Goal: Obtain resource: Download file/media

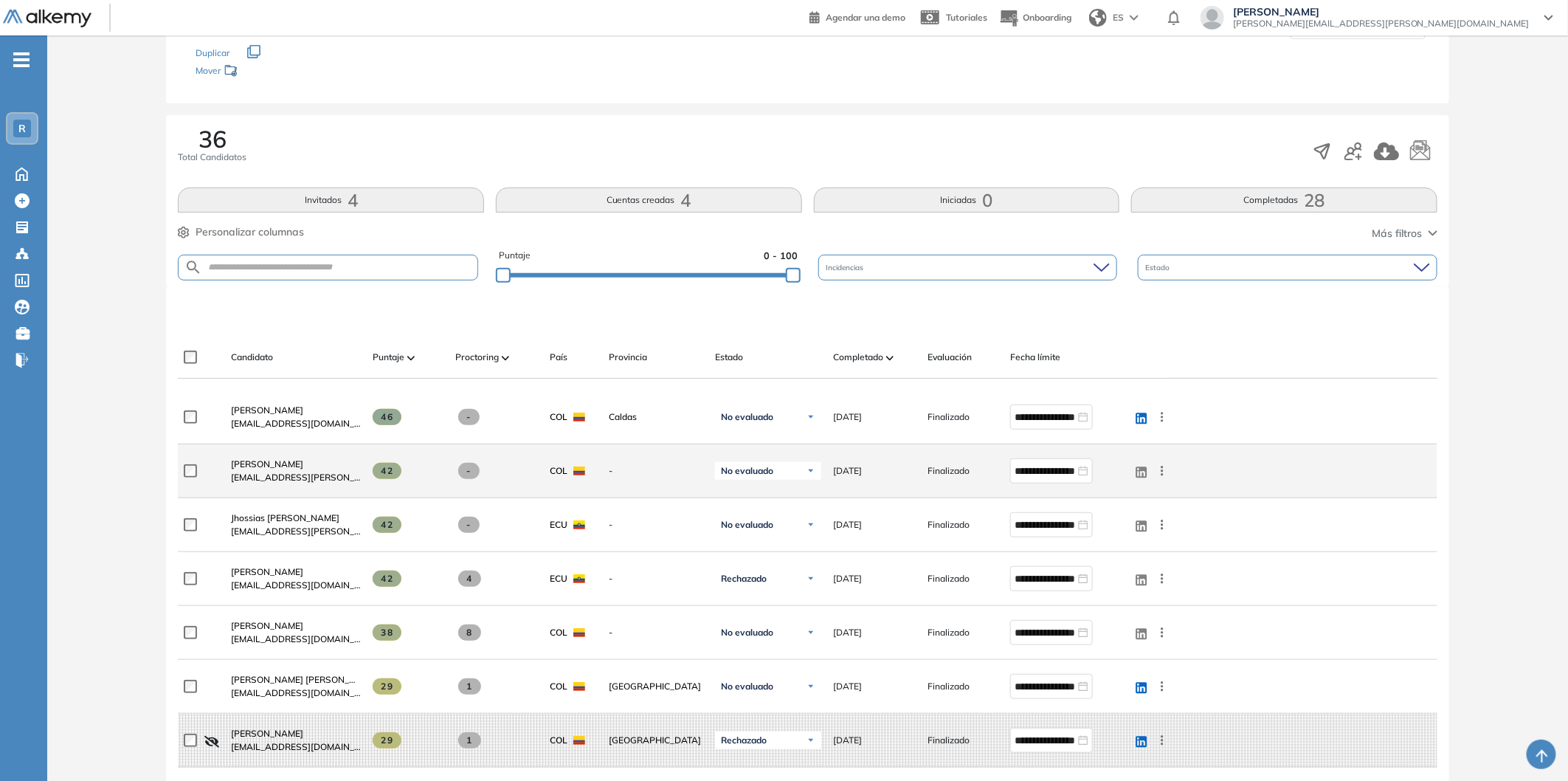
scroll to position [246, 0]
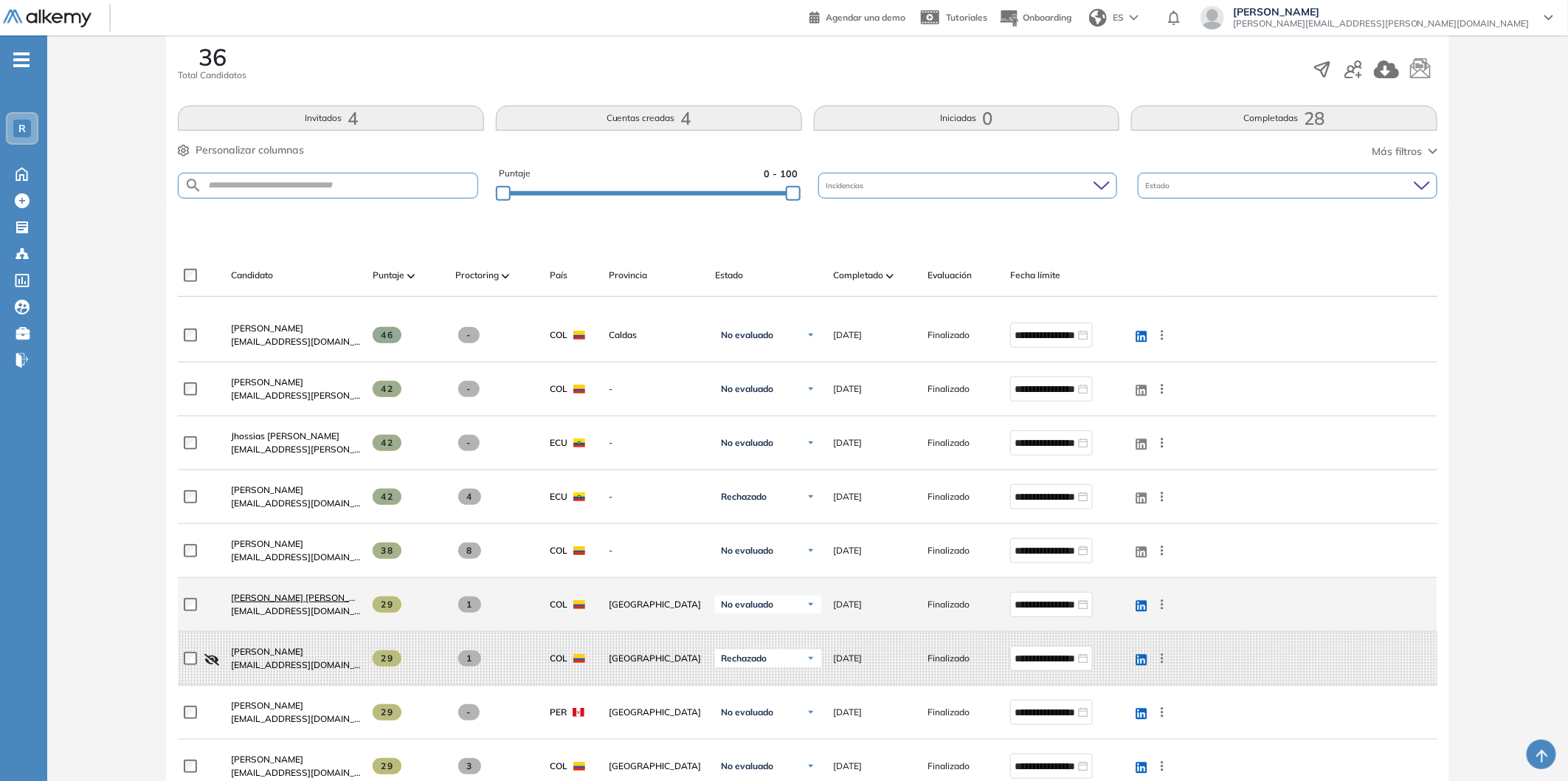
click at [299, 595] on span "[PERSON_NAME] [PERSON_NAME]" at bounding box center [305, 597] width 147 height 11
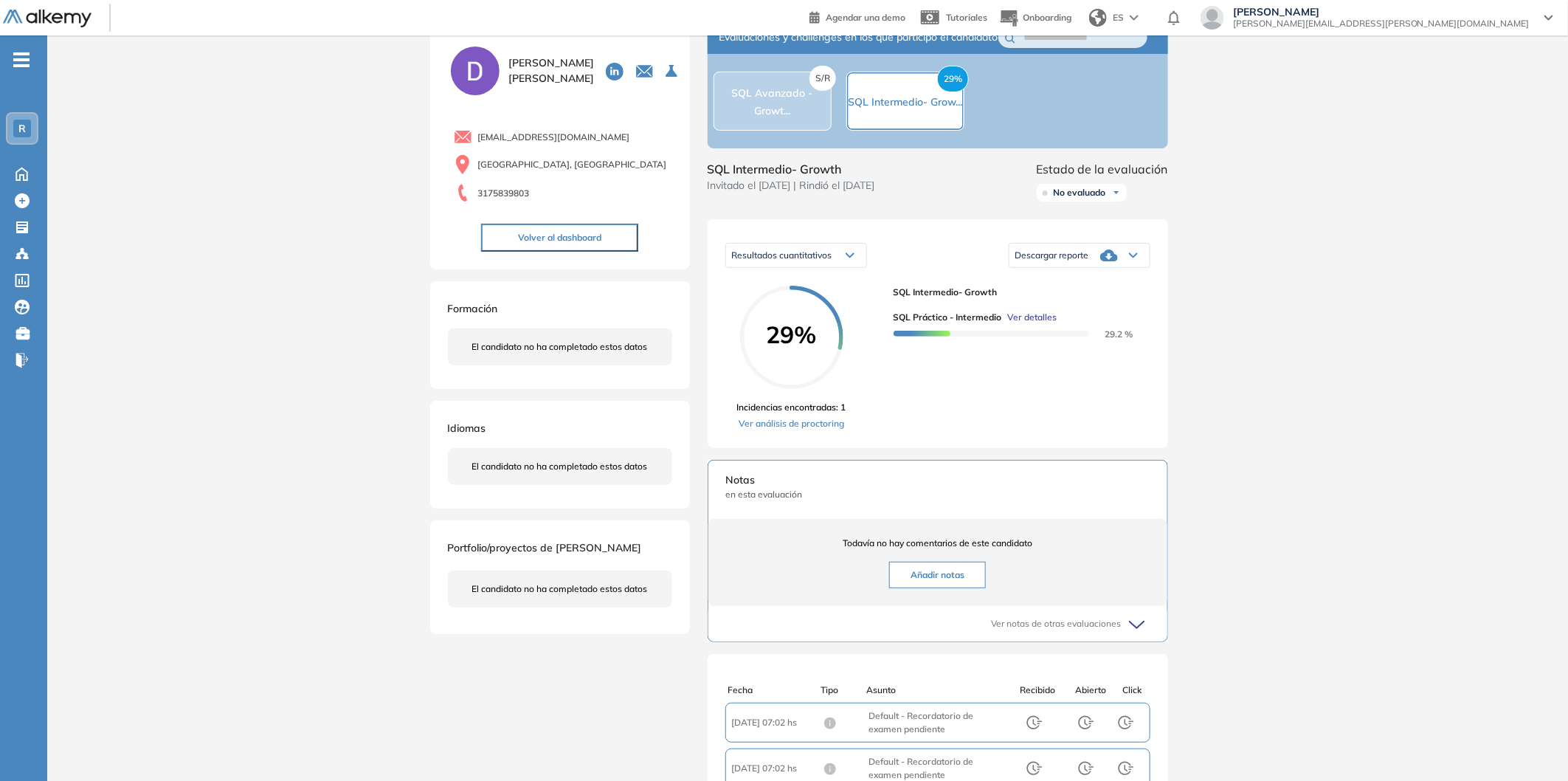
scroll to position [82, 0]
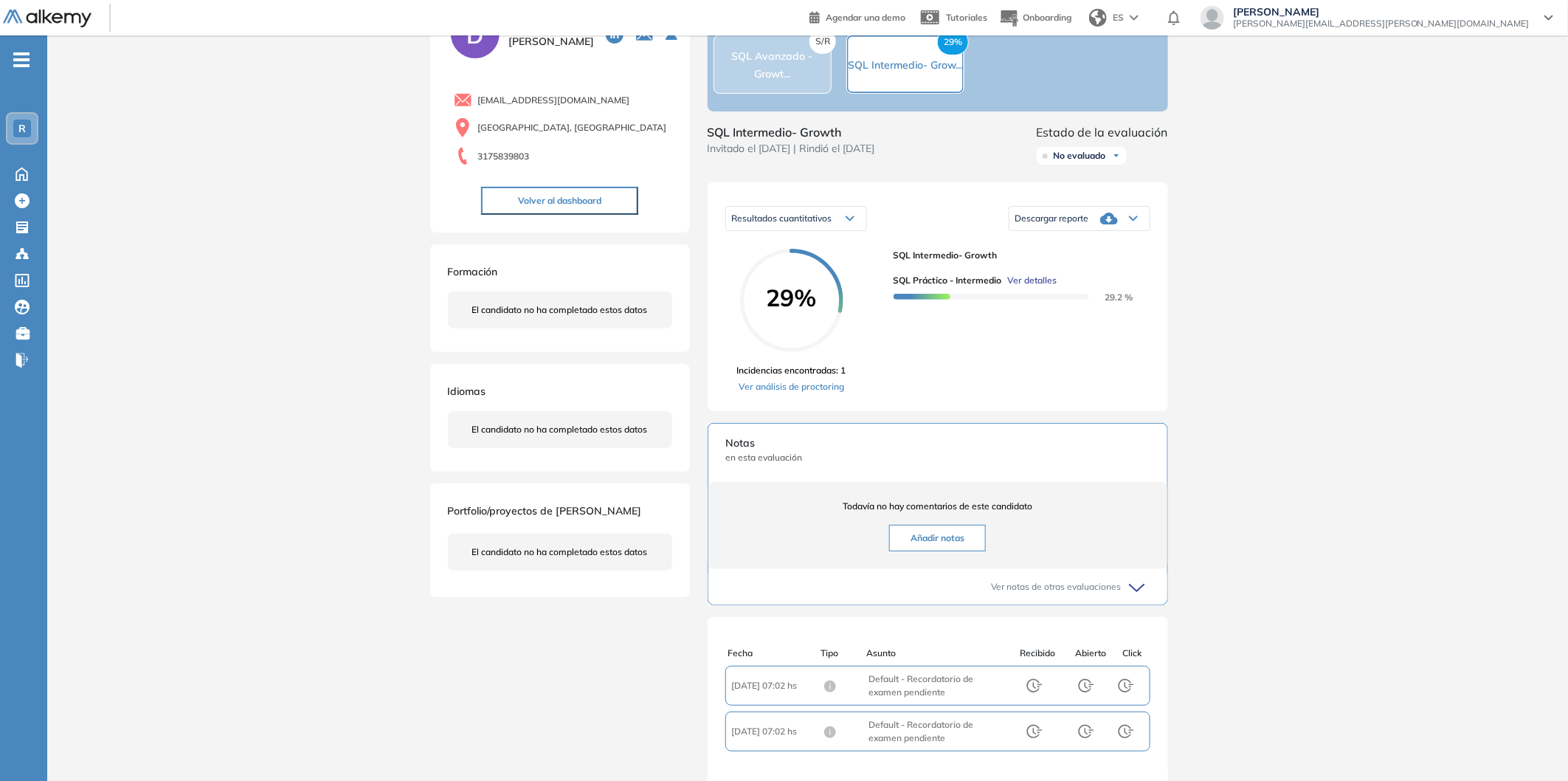
click at [1073, 224] on span "Descargar reporte" at bounding box center [1052, 218] width 74 height 12
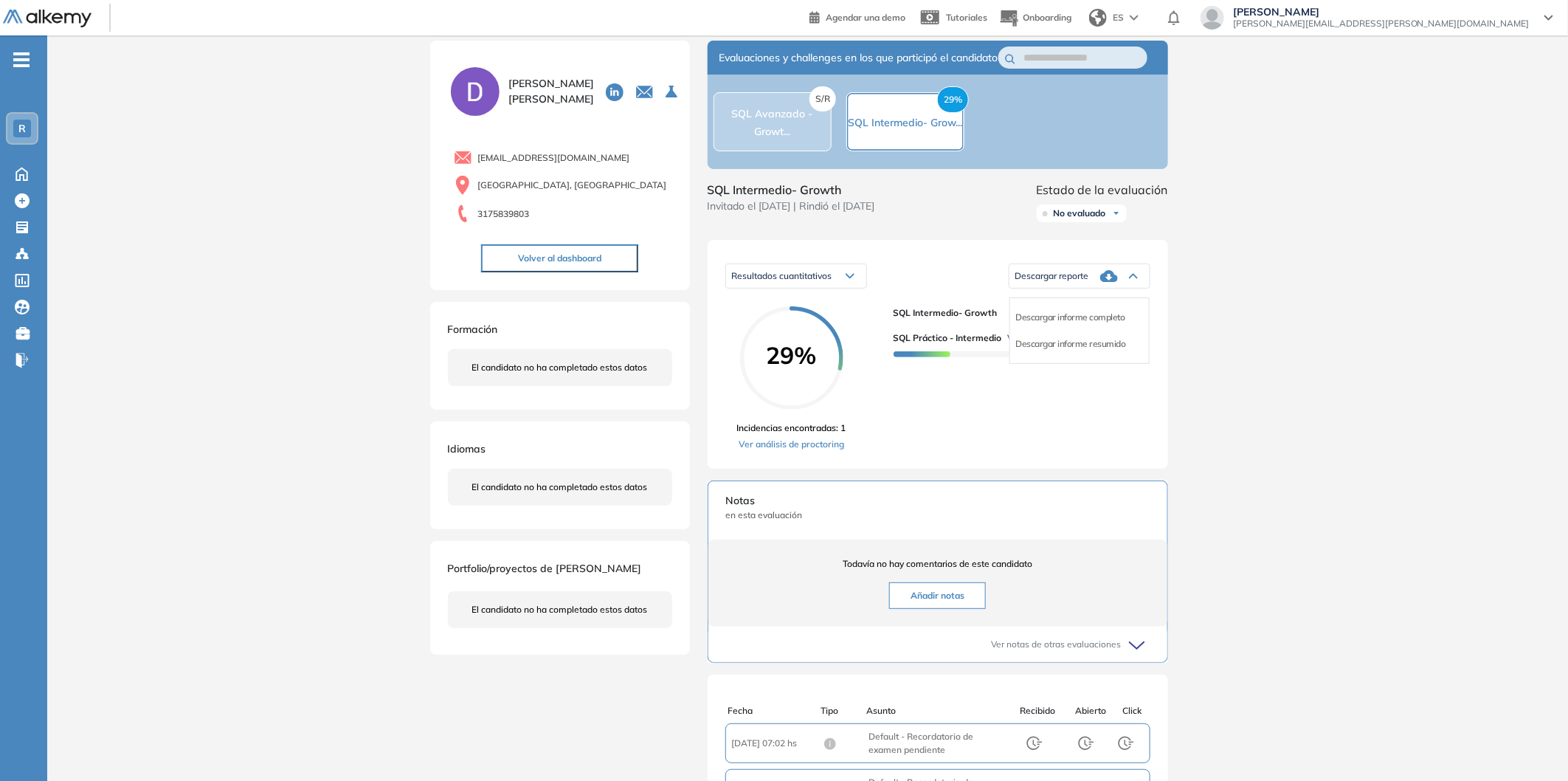
scroll to position [0, 0]
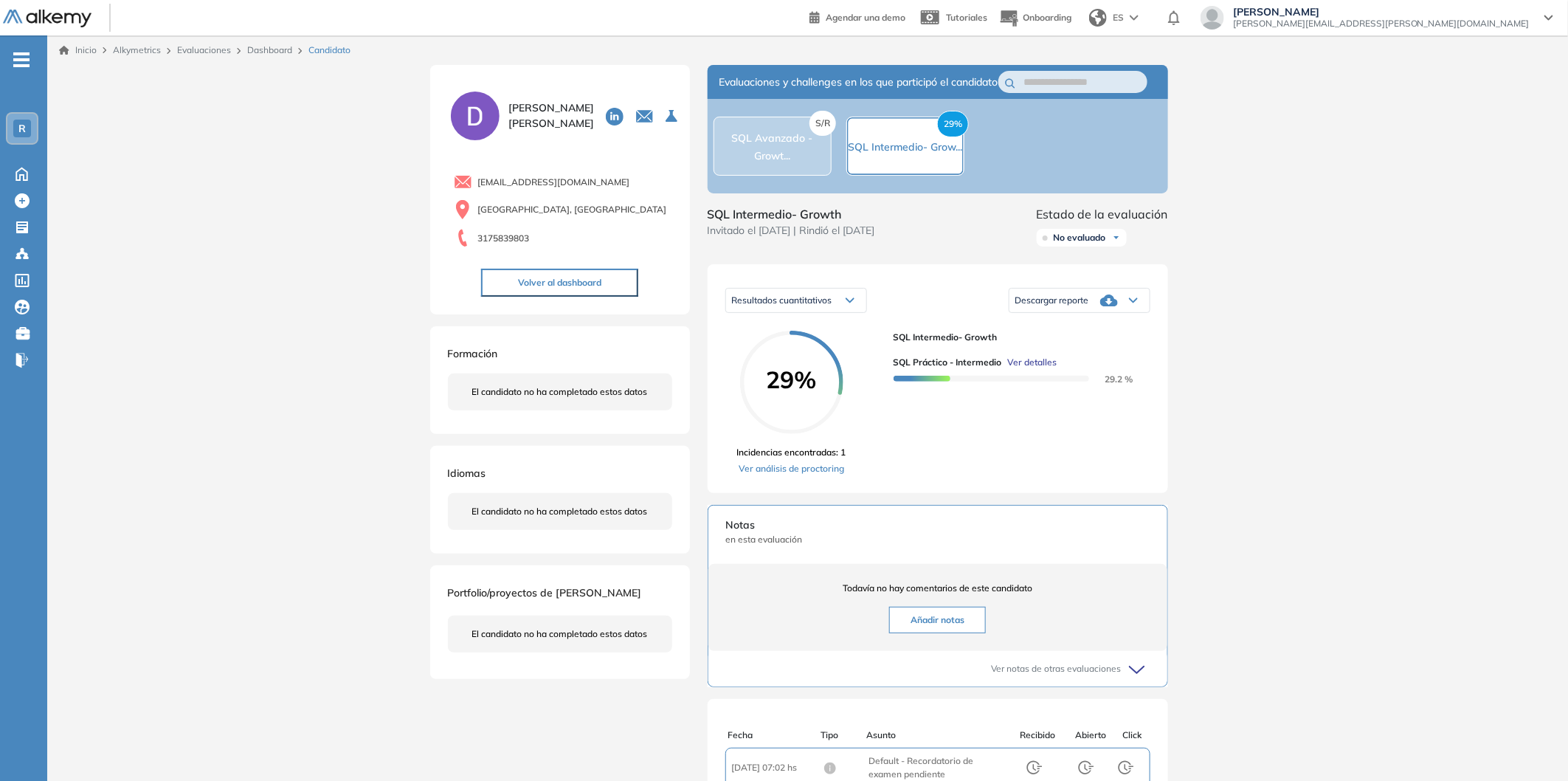
click at [204, 52] on link "Evaluaciones" at bounding box center [204, 50] width 54 height 11
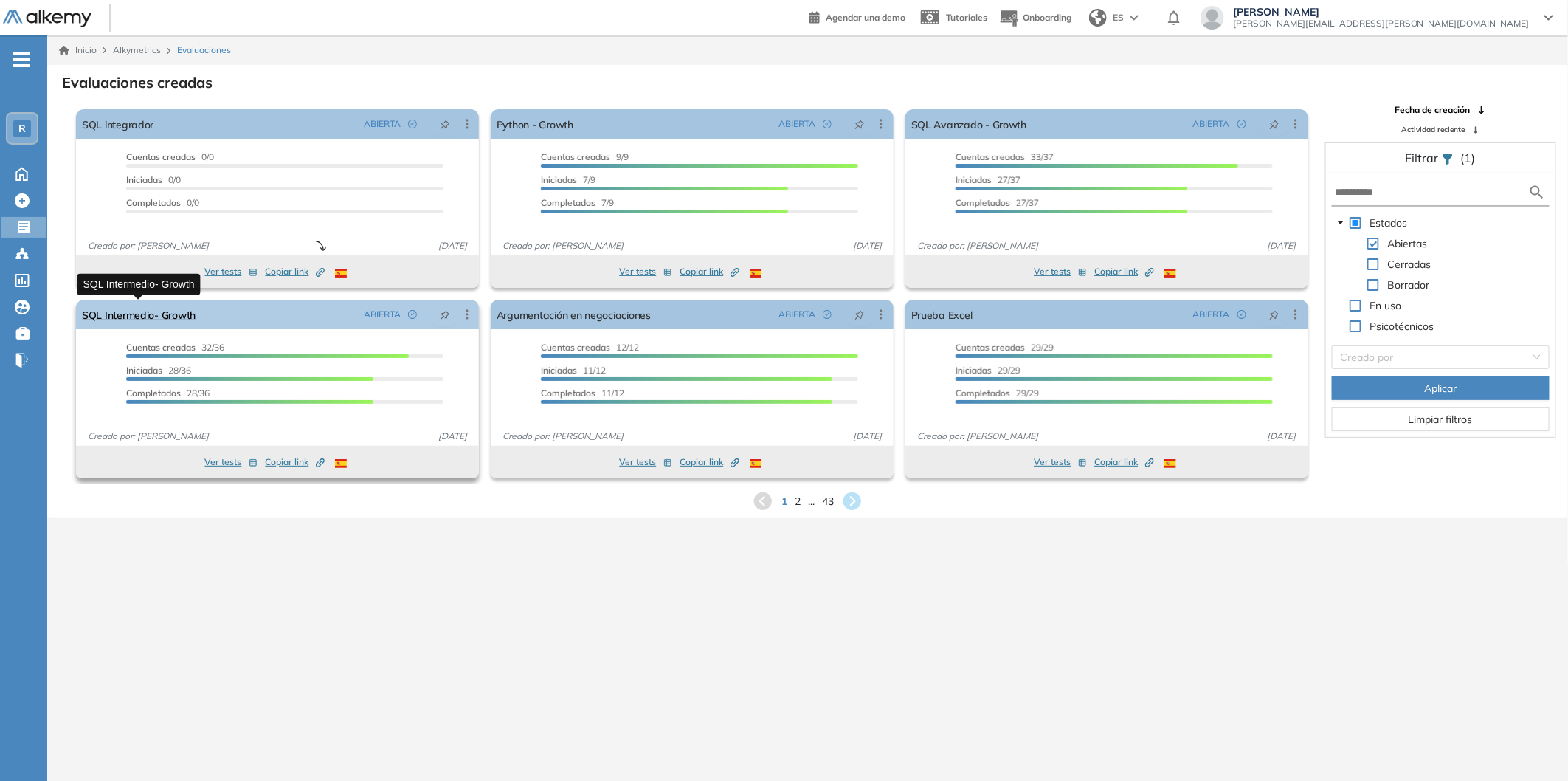
click at [186, 320] on link "SQL Intermedio- Growth" at bounding box center [138, 314] width 114 height 30
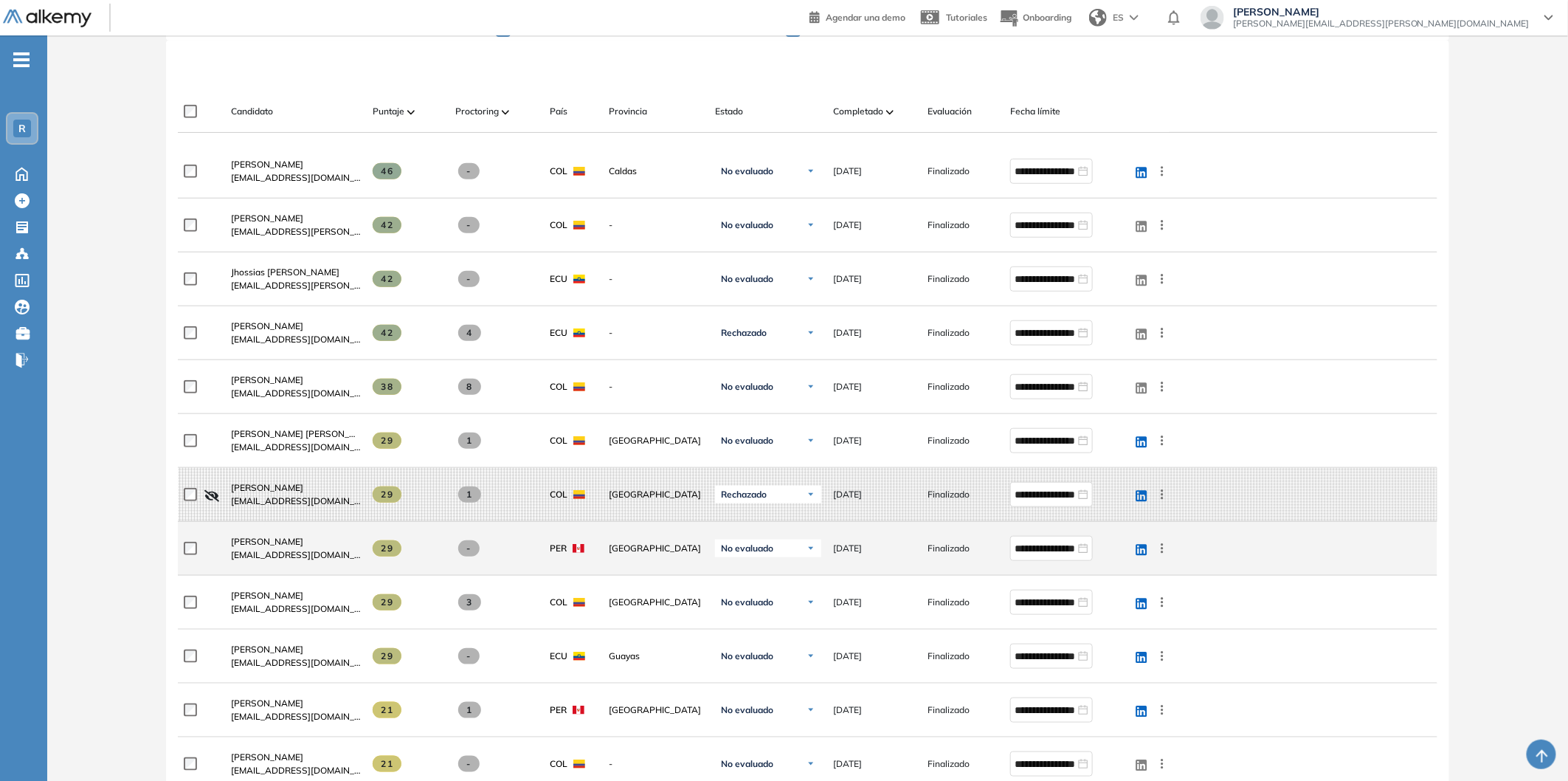
scroll to position [491, 0]
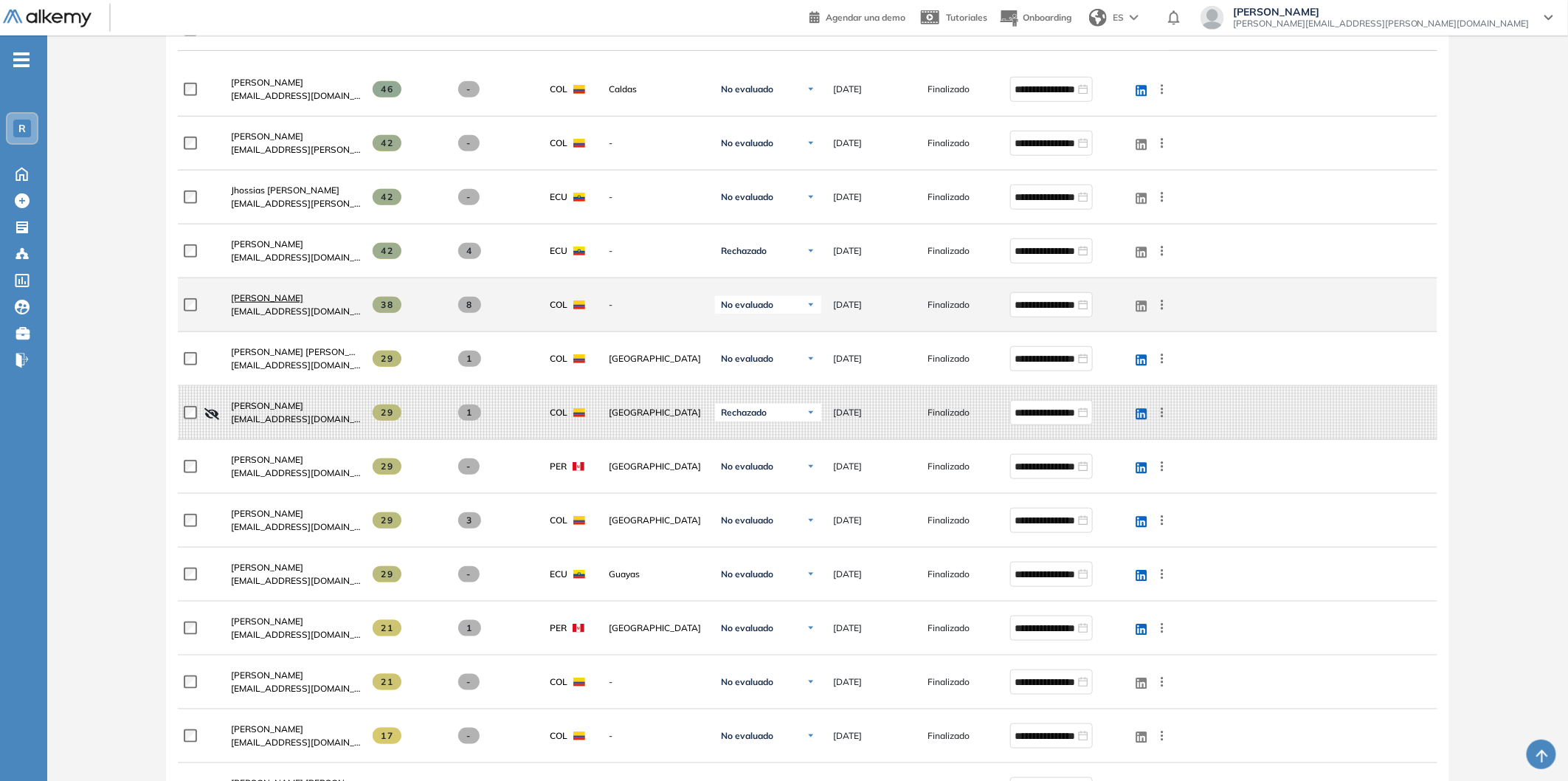
click at [248, 296] on span "[PERSON_NAME]" at bounding box center [267, 297] width 72 height 11
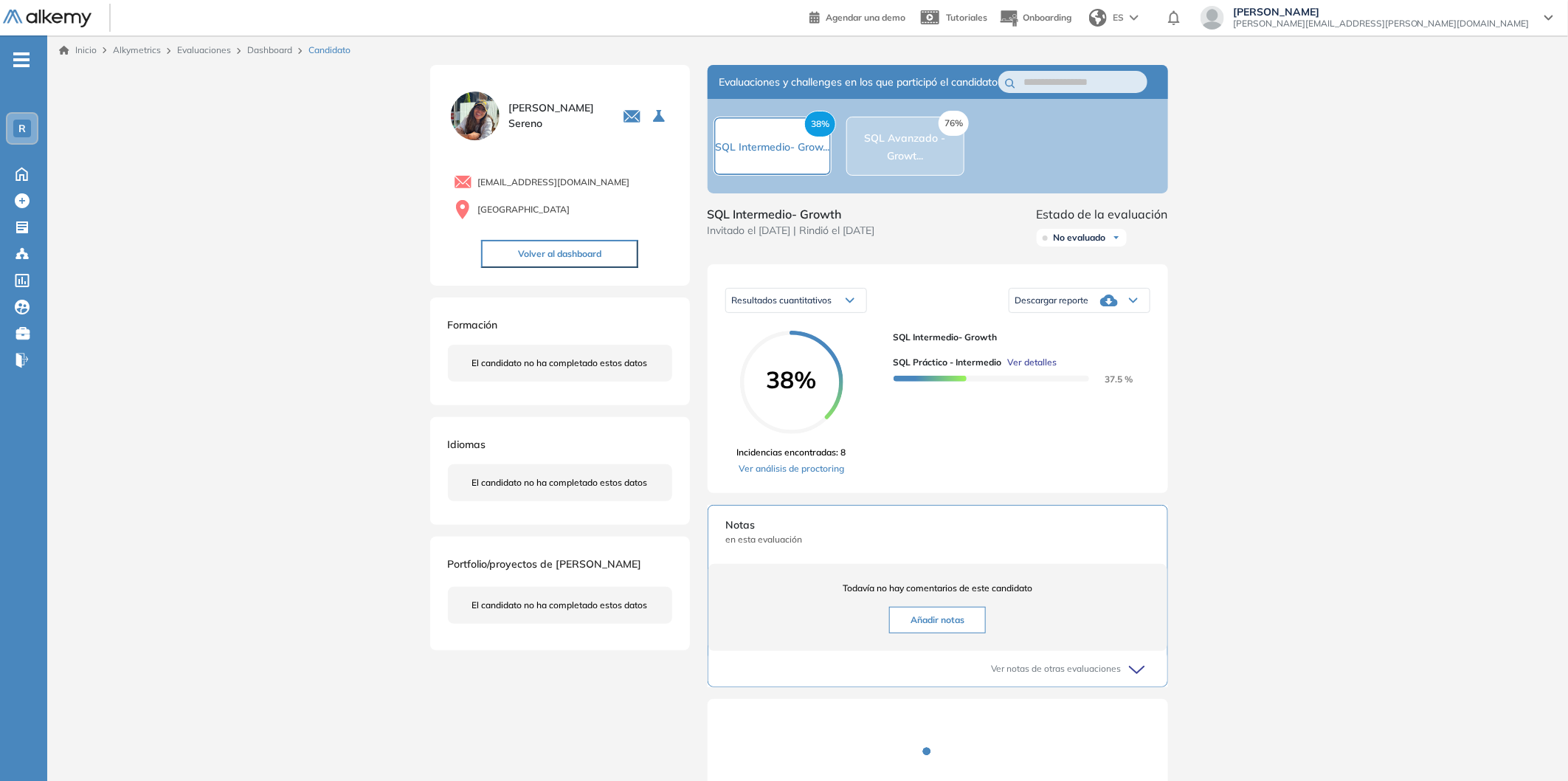
click at [896, 175] on div "76% SQL Avanzado - Growt..." at bounding box center [905, 146] width 118 height 59
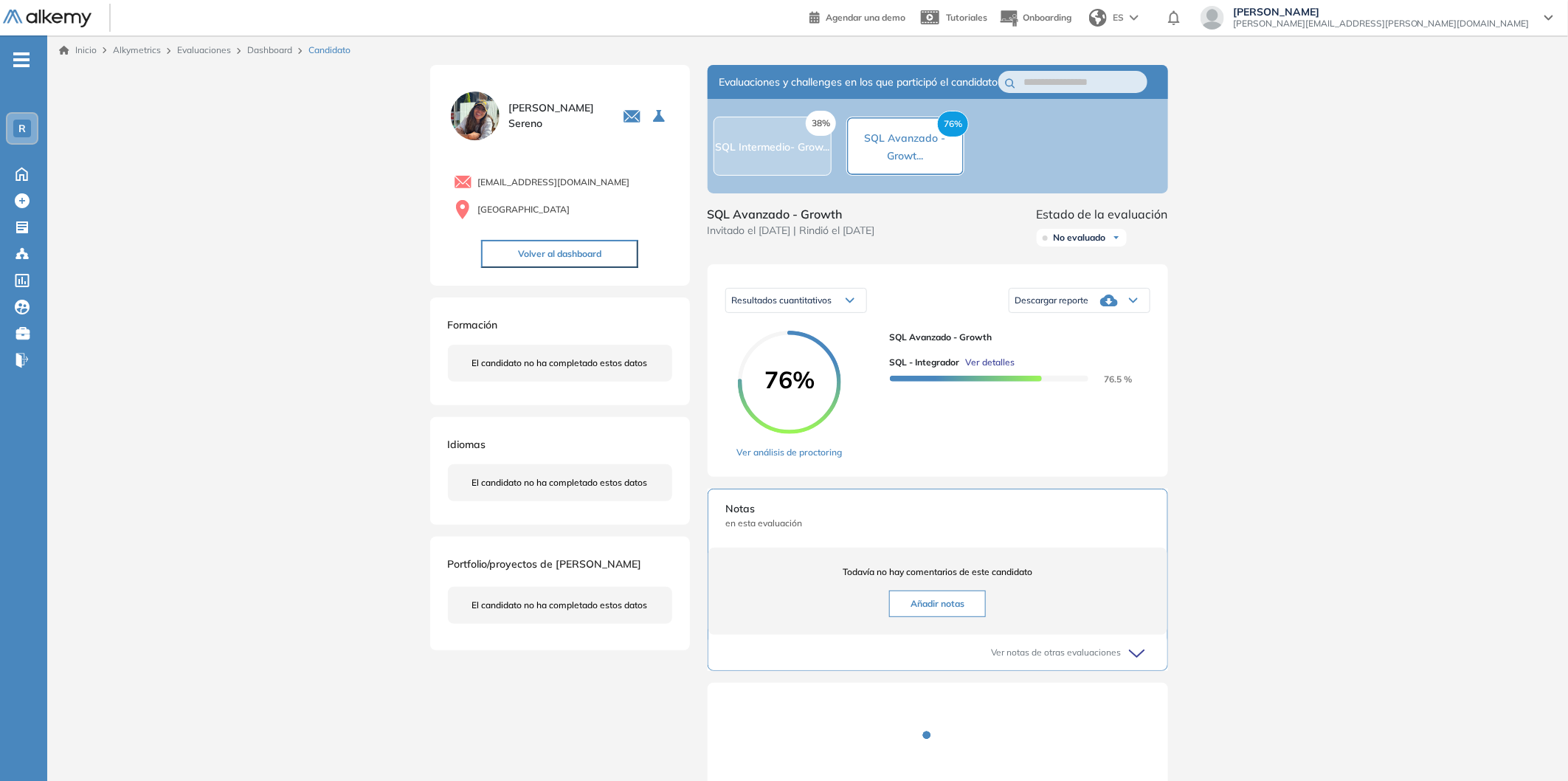
click at [1066, 306] on div "Descargar reporte" at bounding box center [1079, 300] width 140 height 30
click at [1072, 349] on li "Descargar informe completo" at bounding box center [1070, 342] width 109 height 15
click at [777, 155] on div "38% SQL Intermedio- Grow..." at bounding box center [772, 146] width 114 height 18
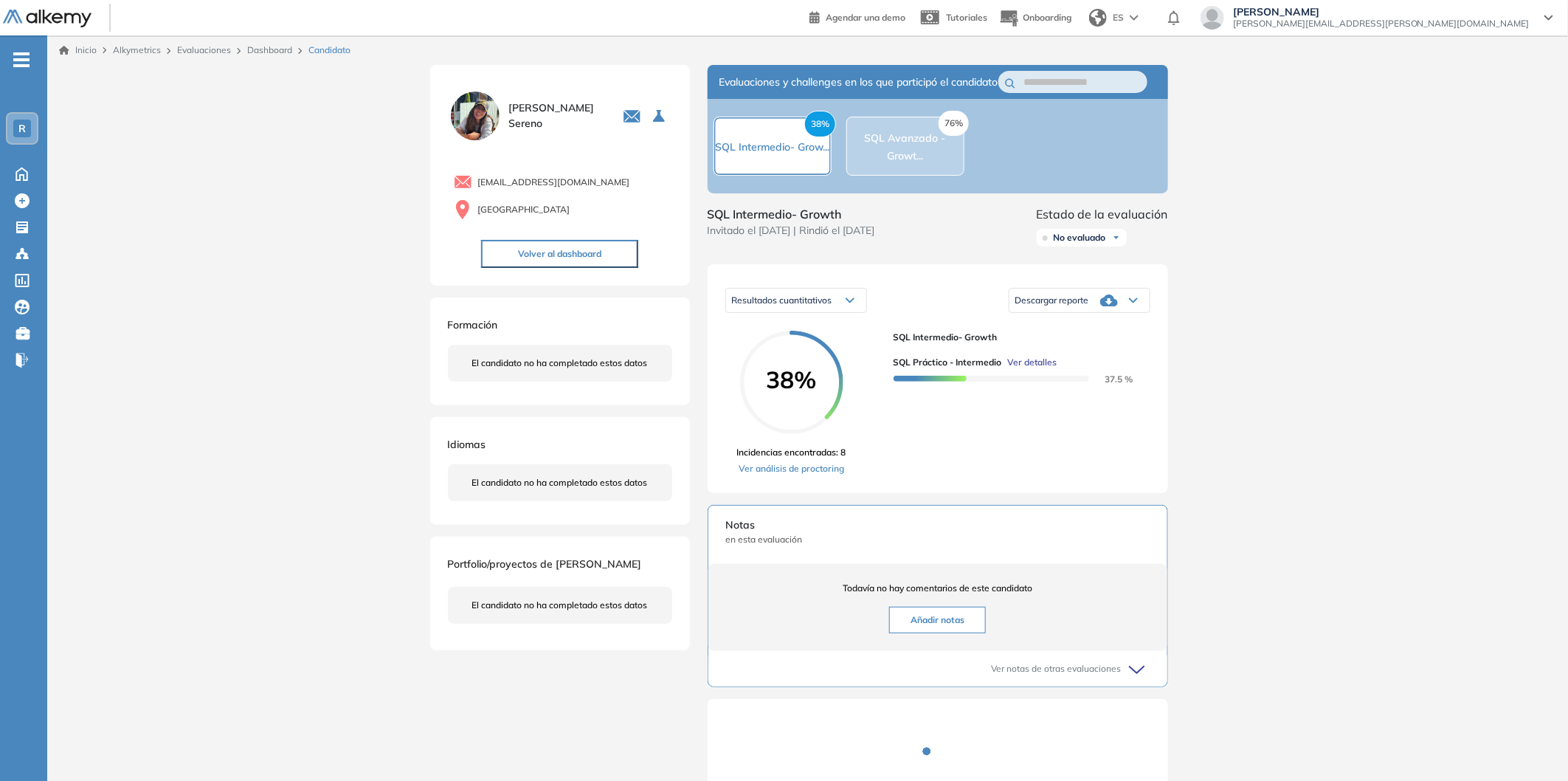
click at [1053, 306] on span "Descargar reporte" at bounding box center [1052, 300] width 74 height 12
click at [1056, 349] on li "Descargar informe completo" at bounding box center [1070, 342] width 109 height 15
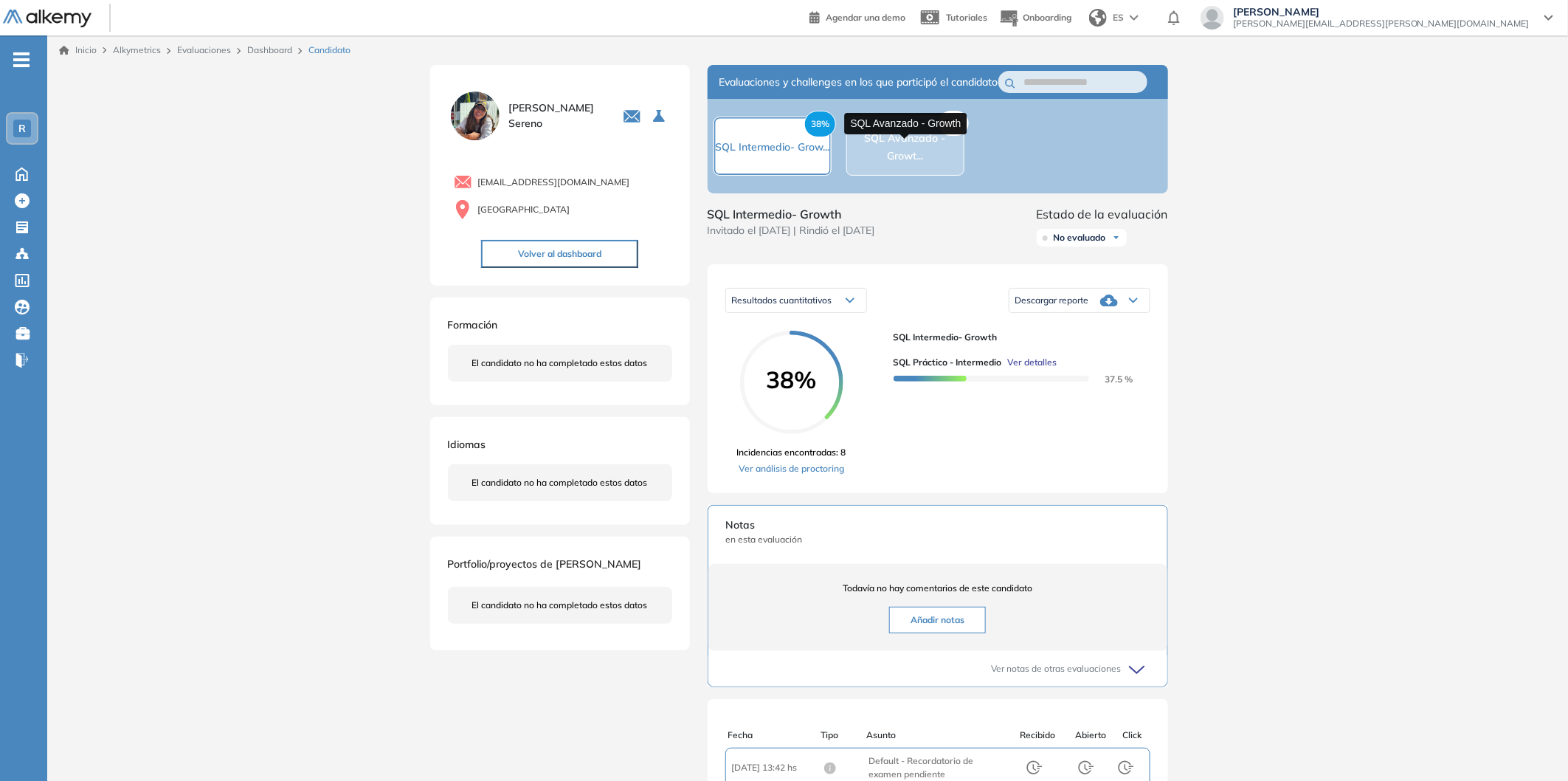
click at [901, 159] on span "SQL Avanzado - Growt..." at bounding box center [905, 147] width 81 height 31
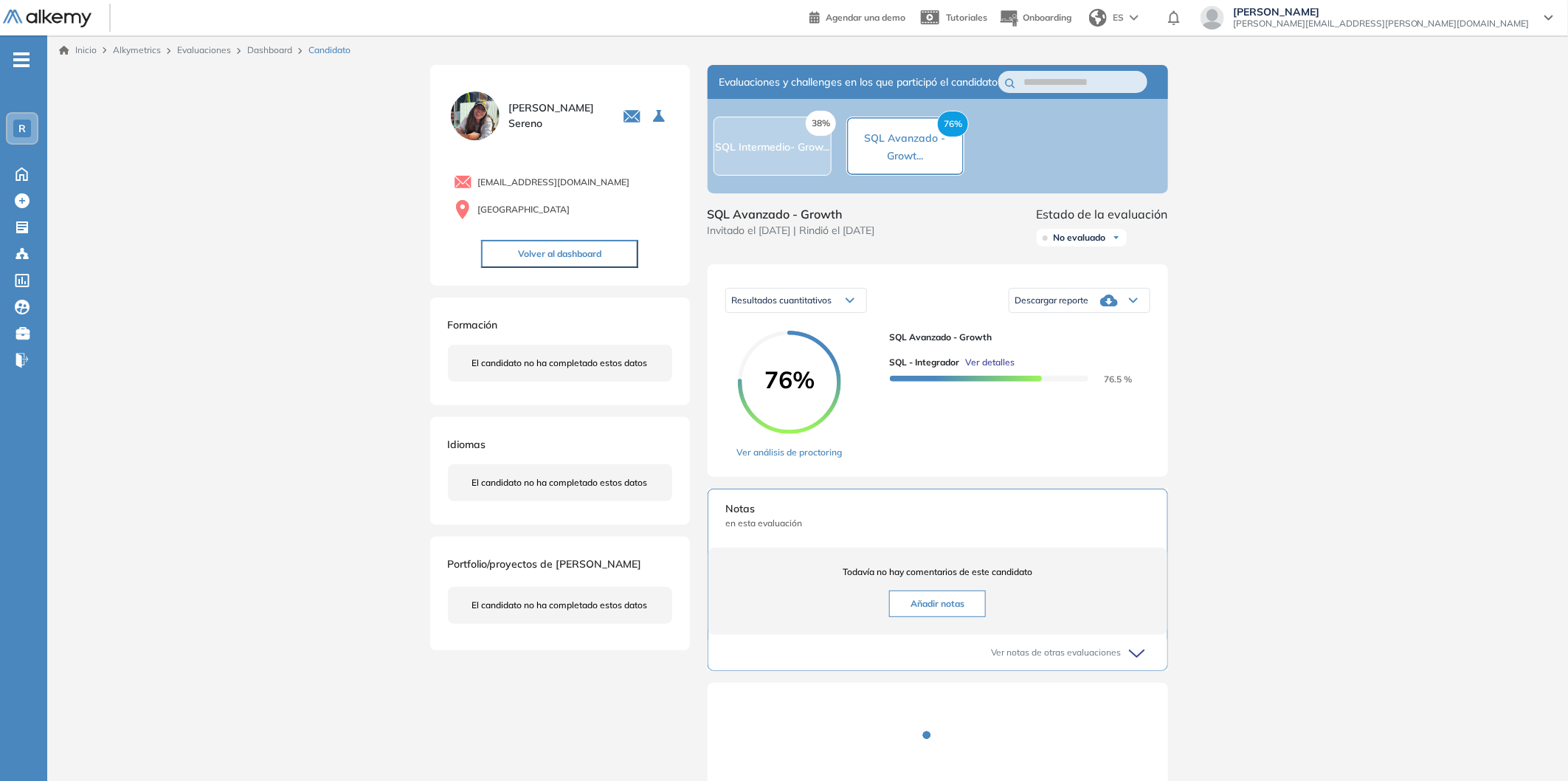
click at [1076, 306] on span "Descargar reporte" at bounding box center [1052, 300] width 74 height 12
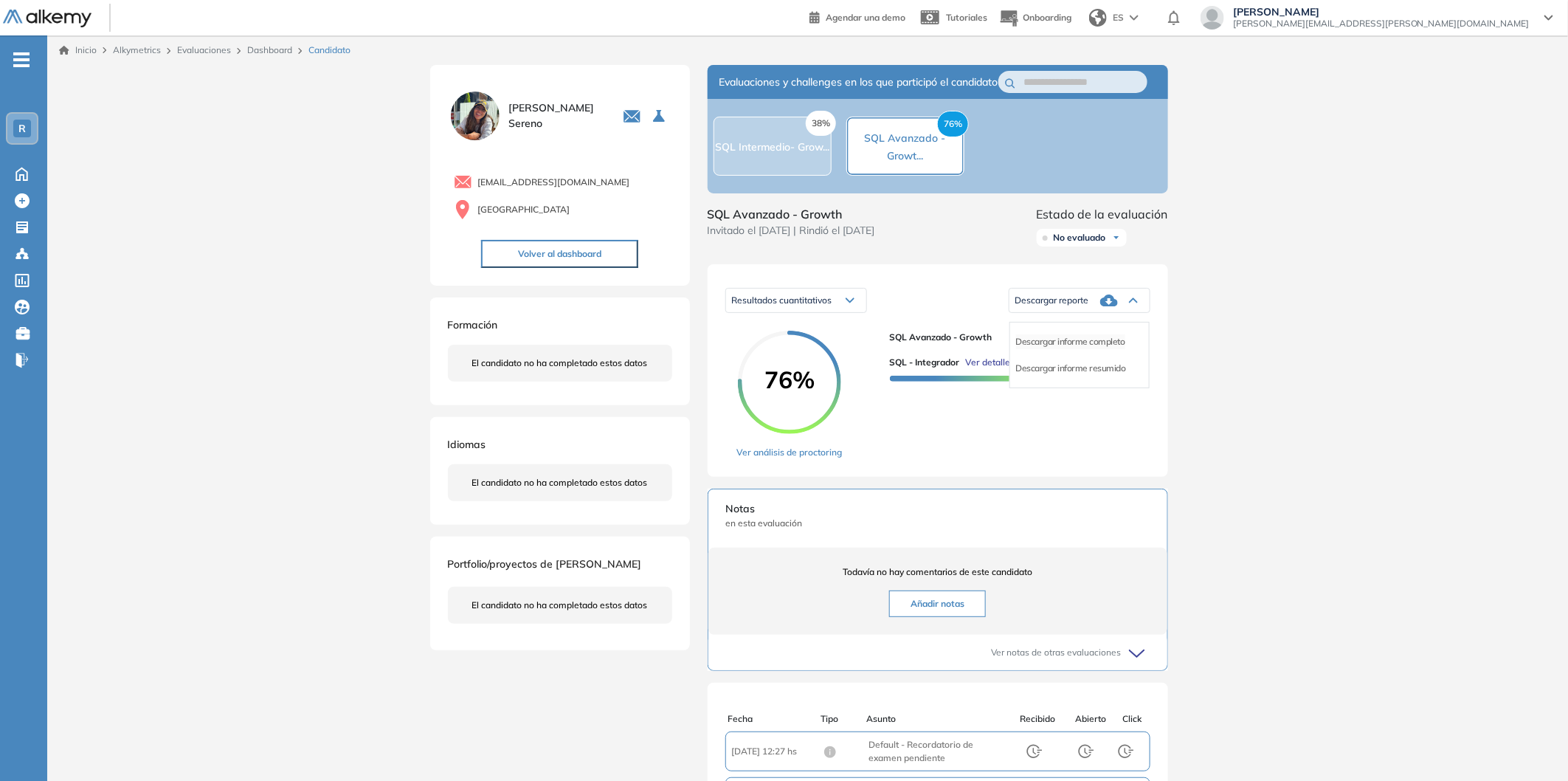
click at [1076, 349] on li "Descargar informe completo" at bounding box center [1070, 342] width 109 height 15
drag, startPoint x: 595, startPoint y: 181, endPoint x: 471, endPoint y: 181, distance: 124.0
click at [471, 181] on div "[EMAIL_ADDRESS][DOMAIN_NAME]" at bounding box center [563, 181] width 218 height 19
click at [507, 172] on div "[EMAIL_ADDRESS][DOMAIN_NAME]" at bounding box center [563, 181] width 218 height 19
click at [508, 174] on div "[EMAIL_ADDRESS][DOMAIN_NAME]" at bounding box center [563, 181] width 218 height 19
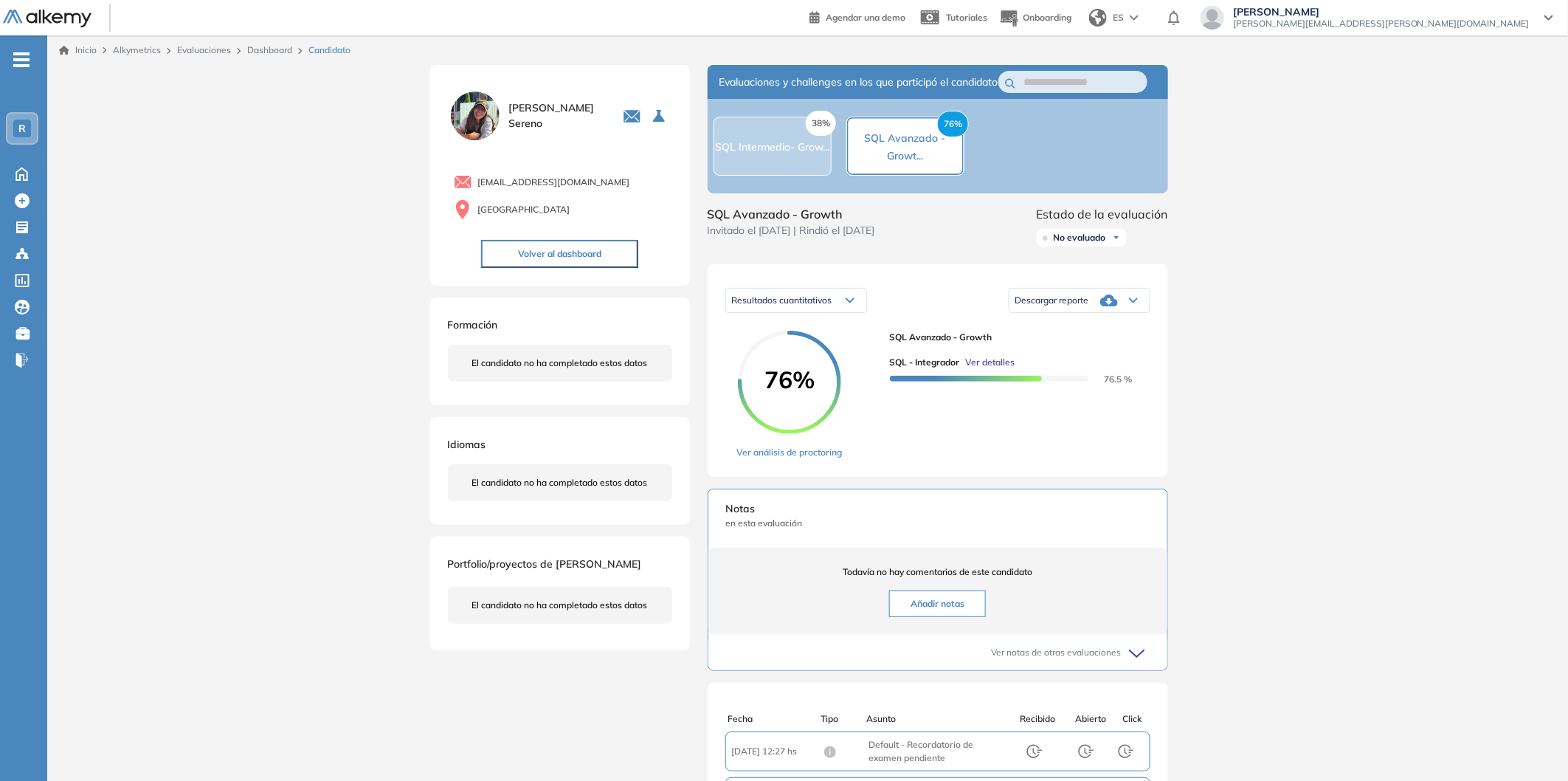
click at [594, 174] on div "[EMAIL_ADDRESS][DOMAIN_NAME]" at bounding box center [563, 181] width 218 height 19
drag, startPoint x: 595, startPoint y: 181, endPoint x: 474, endPoint y: 181, distance: 121.0
click at [474, 181] on div "[EMAIL_ADDRESS][DOMAIN_NAME]" at bounding box center [563, 181] width 218 height 19
click at [1089, 306] on span "Descargar reporte" at bounding box center [1052, 300] width 74 height 12
click at [1086, 349] on li "Descargar informe completo" at bounding box center [1070, 342] width 109 height 15
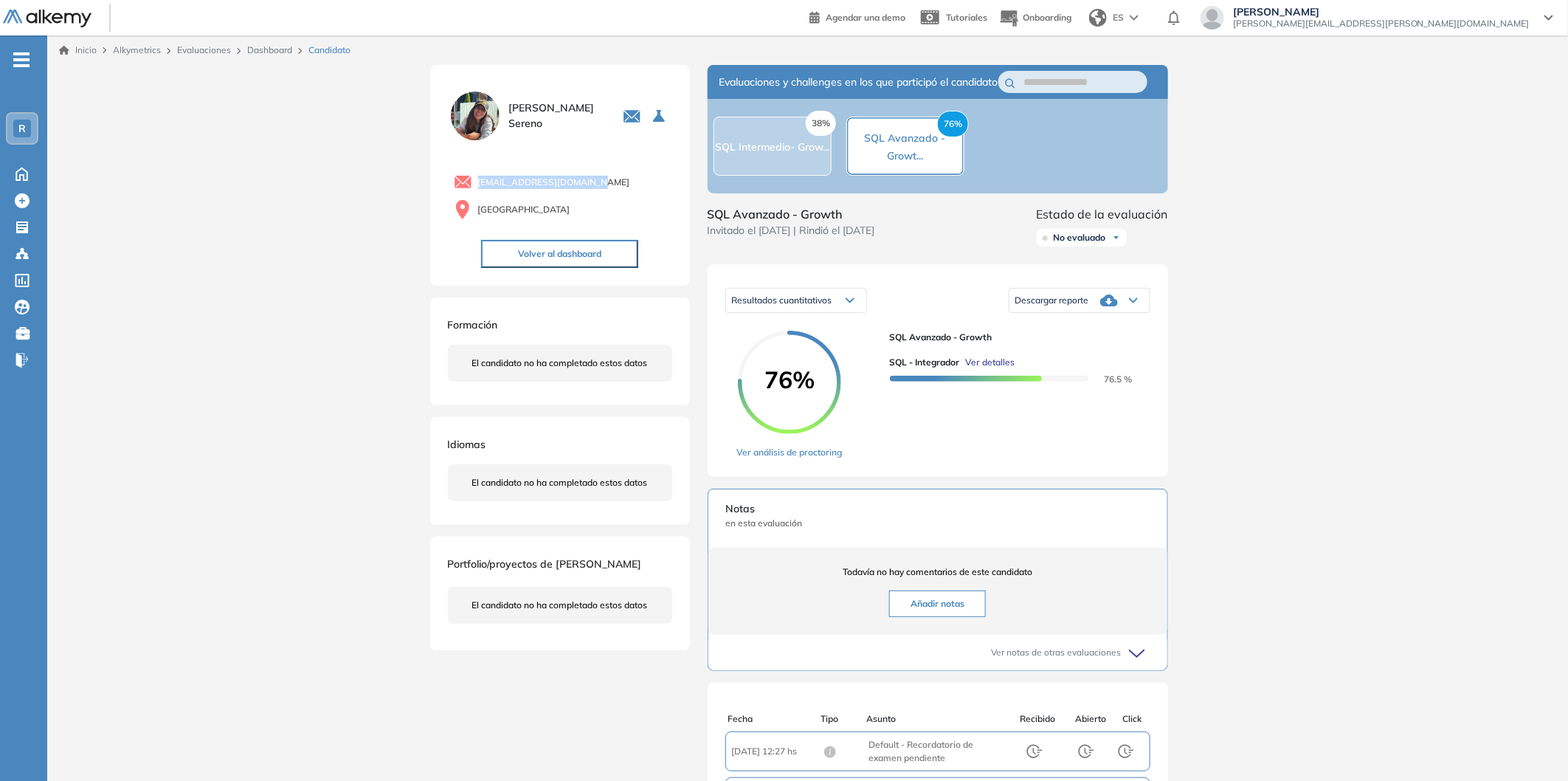
click at [1076, 315] on div "Descargar reporte" at bounding box center [1079, 300] width 140 height 30
click at [1095, 349] on li "Descargar informe completo" at bounding box center [1070, 342] width 109 height 15
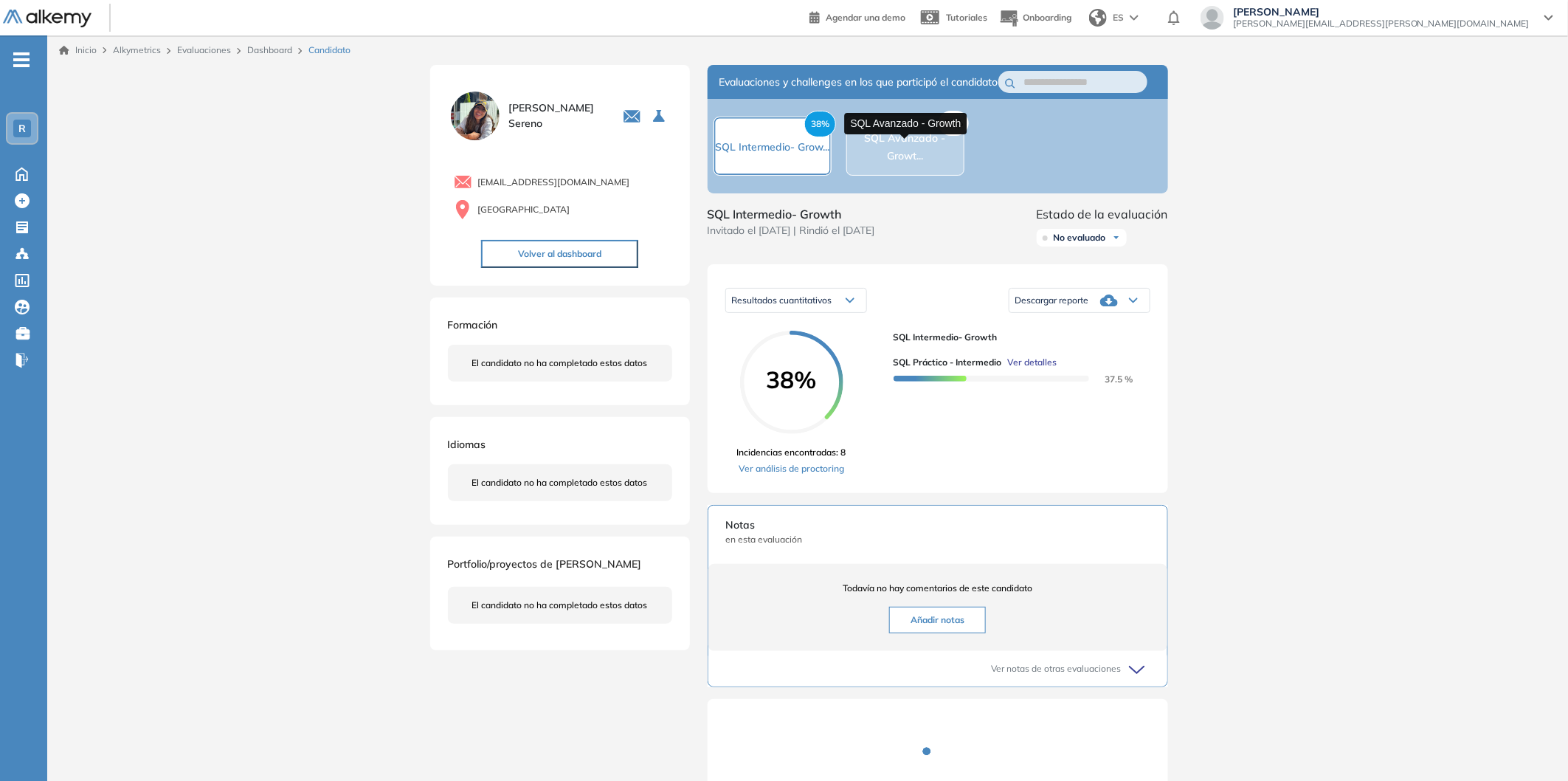
click at [890, 143] on span "SQL Avanzado - Growt..." at bounding box center [905, 147] width 81 height 31
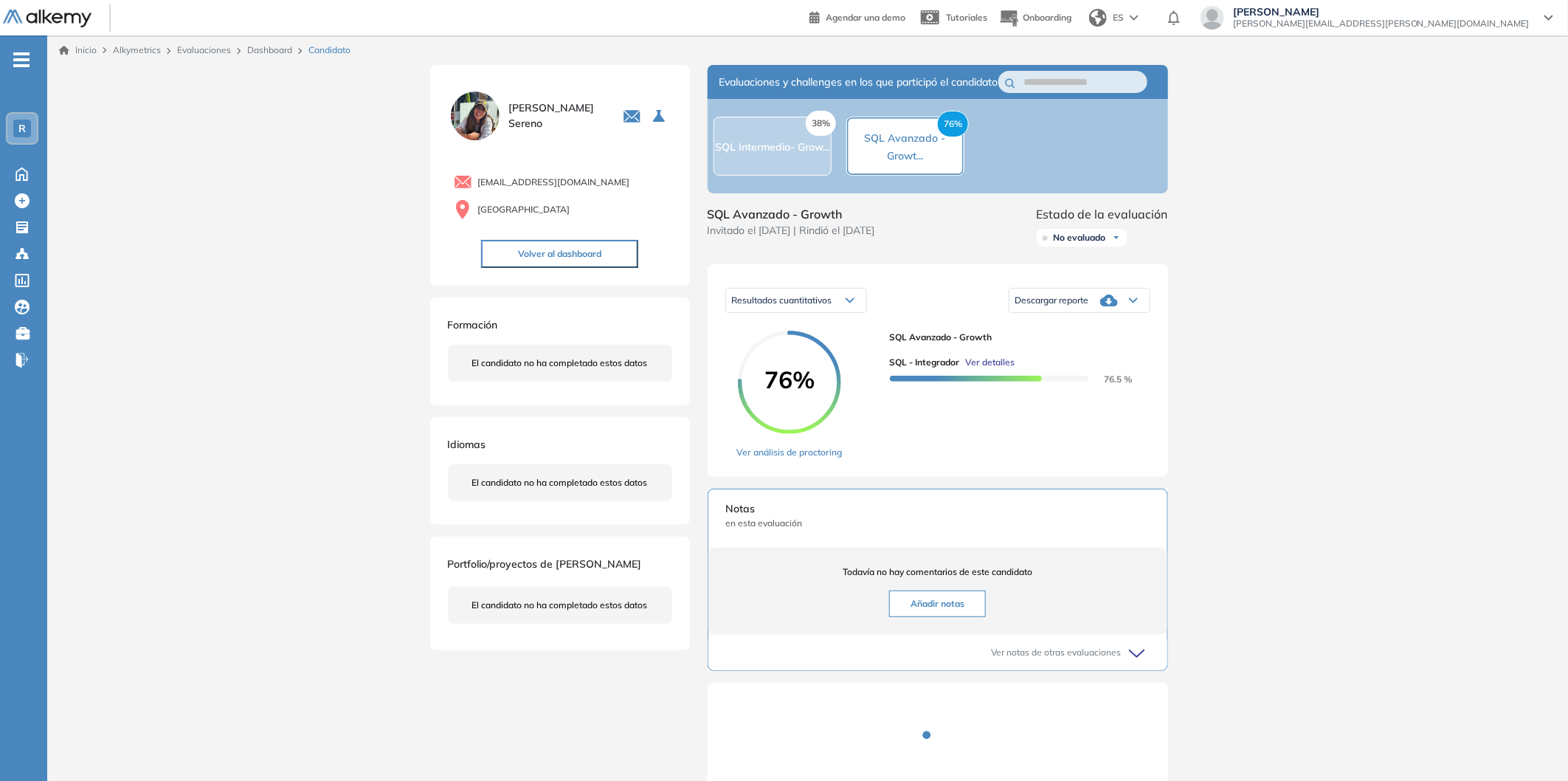
click at [1110, 309] on icon at bounding box center [1109, 300] width 18 height 18
click at [1094, 349] on li "Descargar informe completo" at bounding box center [1070, 342] width 109 height 15
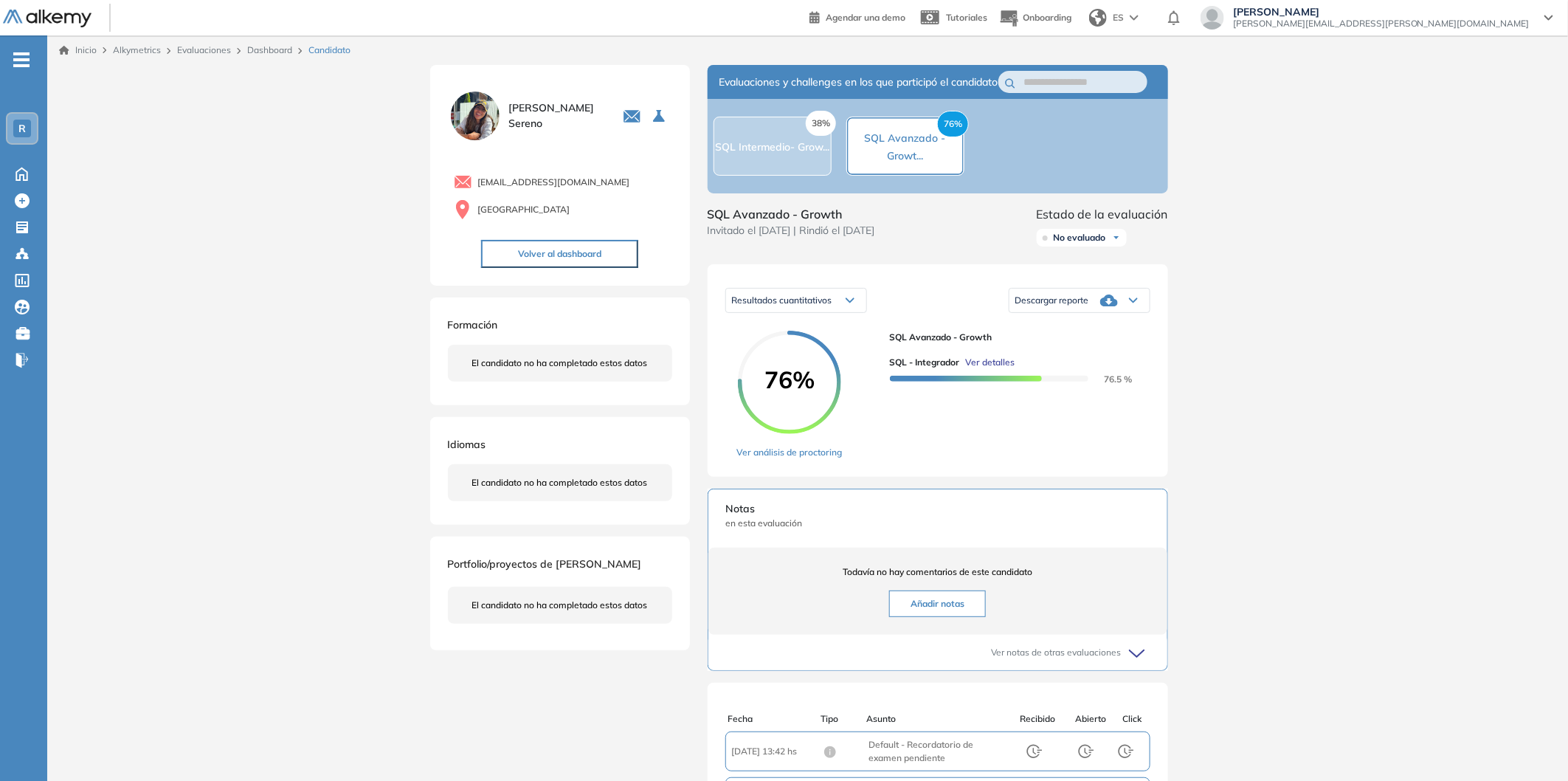
click at [1081, 306] on span "Descargar reporte" at bounding box center [1052, 300] width 74 height 12
click at [1076, 349] on li "Descargar informe completo" at bounding box center [1070, 342] width 109 height 15
click at [204, 55] on div "Evaluaciones" at bounding box center [206, 51] width 70 height 13
click at [256, 54] on link "Dashboard" at bounding box center [270, 50] width 45 height 11
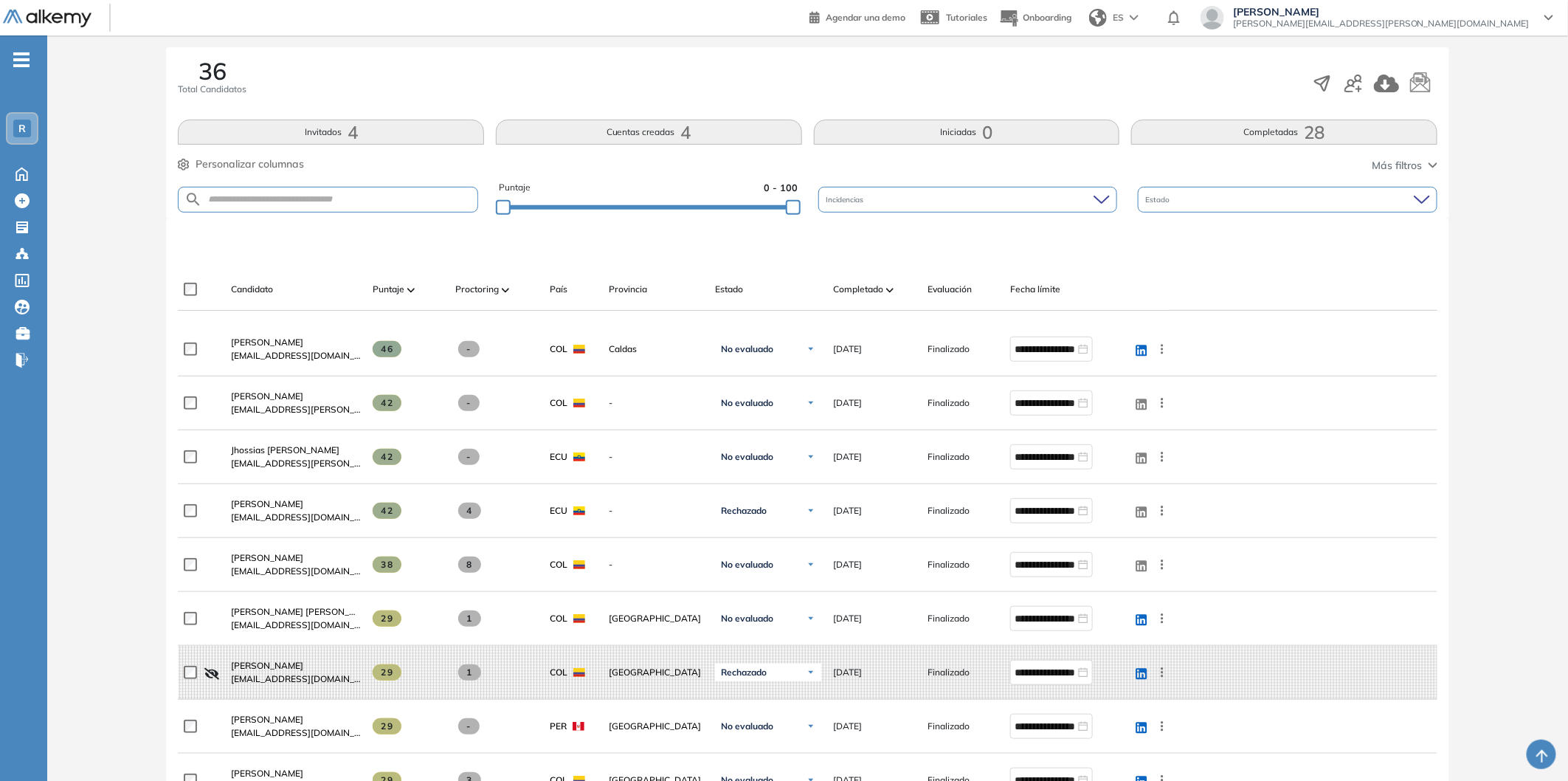
scroll to position [246, 0]
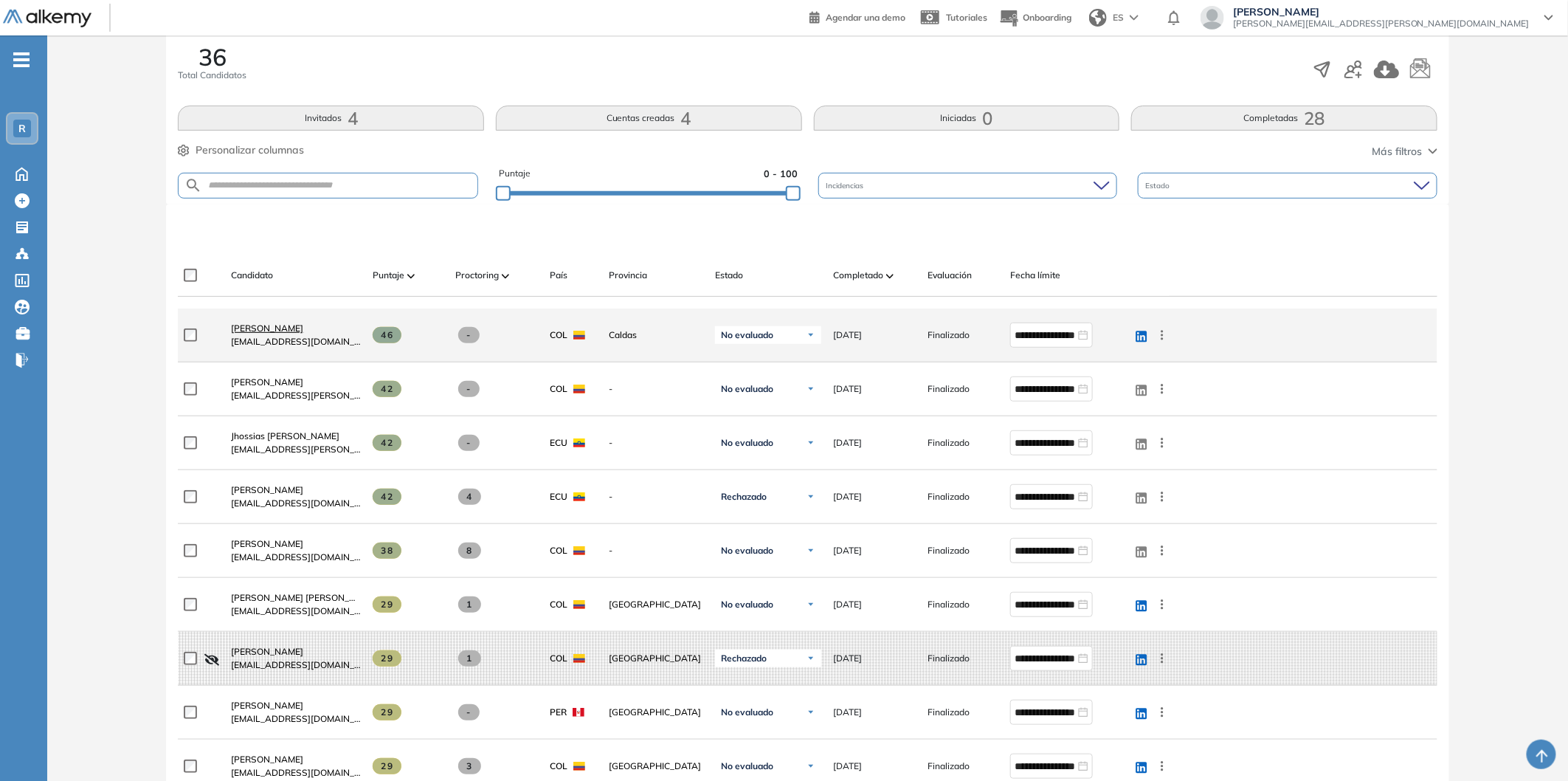
click at [288, 331] on span "[PERSON_NAME]" at bounding box center [267, 328] width 72 height 11
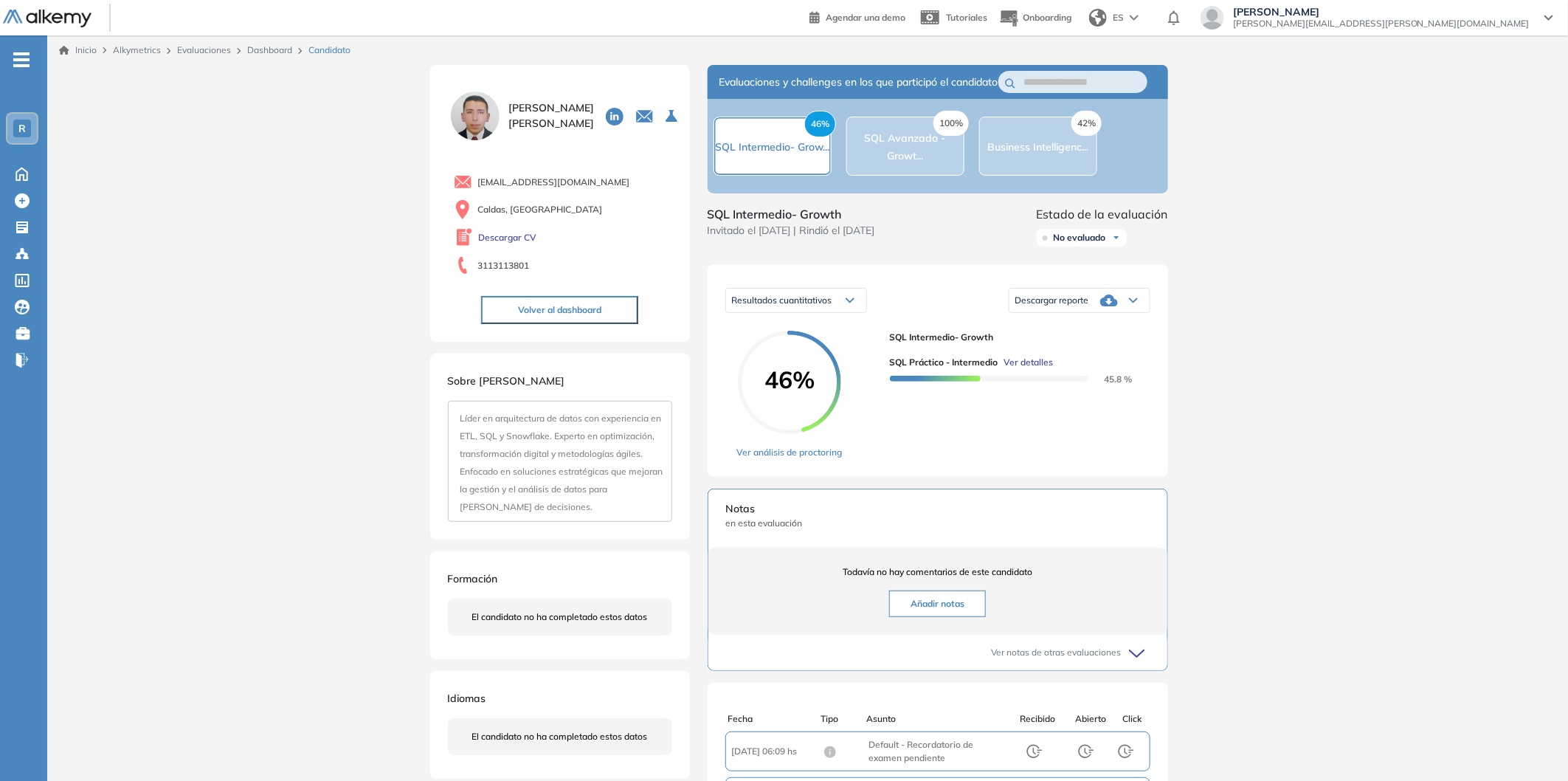
click at [1091, 312] on div "Descargar reporte" at bounding box center [1079, 300] width 140 height 30
click at [1031, 349] on li "Descargar informe completo" at bounding box center [1070, 342] width 109 height 15
drag, startPoint x: 611, startPoint y: 187, endPoint x: 476, endPoint y: 187, distance: 135.0
click at [476, 187] on div "[EMAIL_ADDRESS][DOMAIN_NAME]" at bounding box center [563, 181] width 218 height 19
copy span "[EMAIL_ADDRESS][DOMAIN_NAME]"
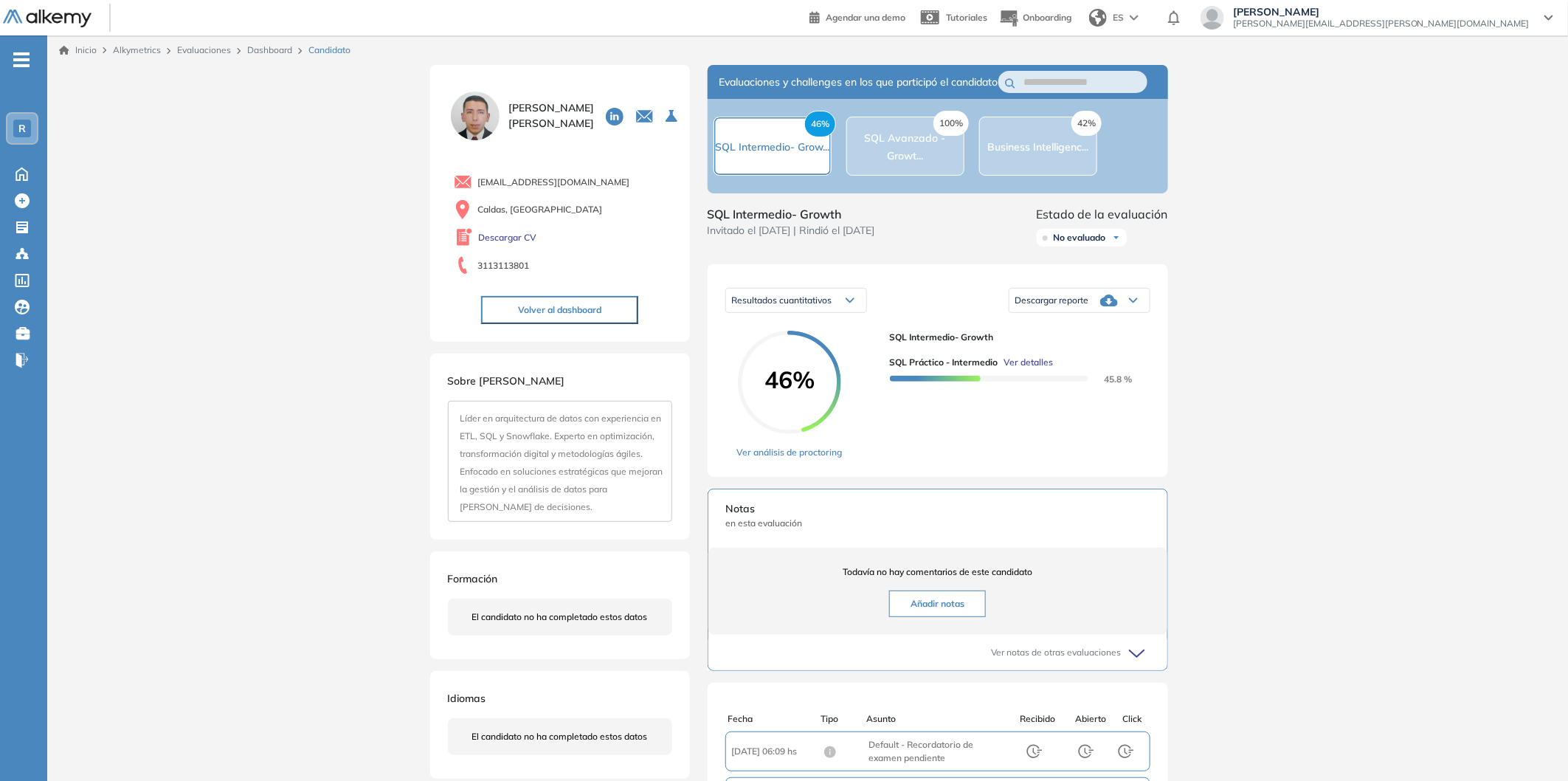
click at [913, 138] on body "Perfil Todos los espacios Todos los espacios R Home Home Alkymetrics Alkymetric…" at bounding box center [784, 390] width 1568 height 781
click at [918, 149] on span "SQL Avanzado - Growt..." at bounding box center [905, 147] width 81 height 31
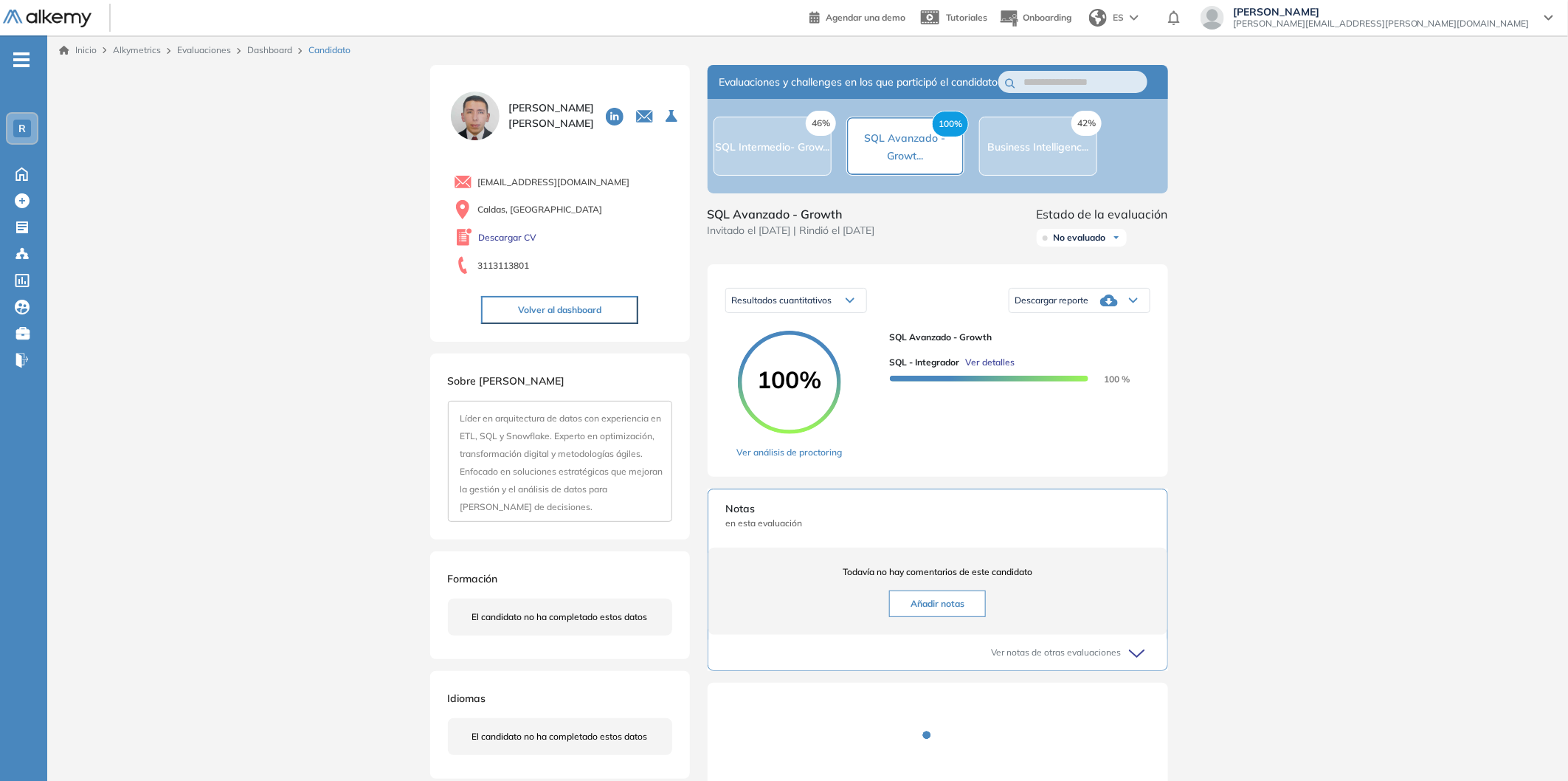
click at [1066, 306] on span "Descargar reporte" at bounding box center [1052, 300] width 74 height 12
click at [1076, 349] on li "Descargar informe completo" at bounding box center [1070, 342] width 109 height 15
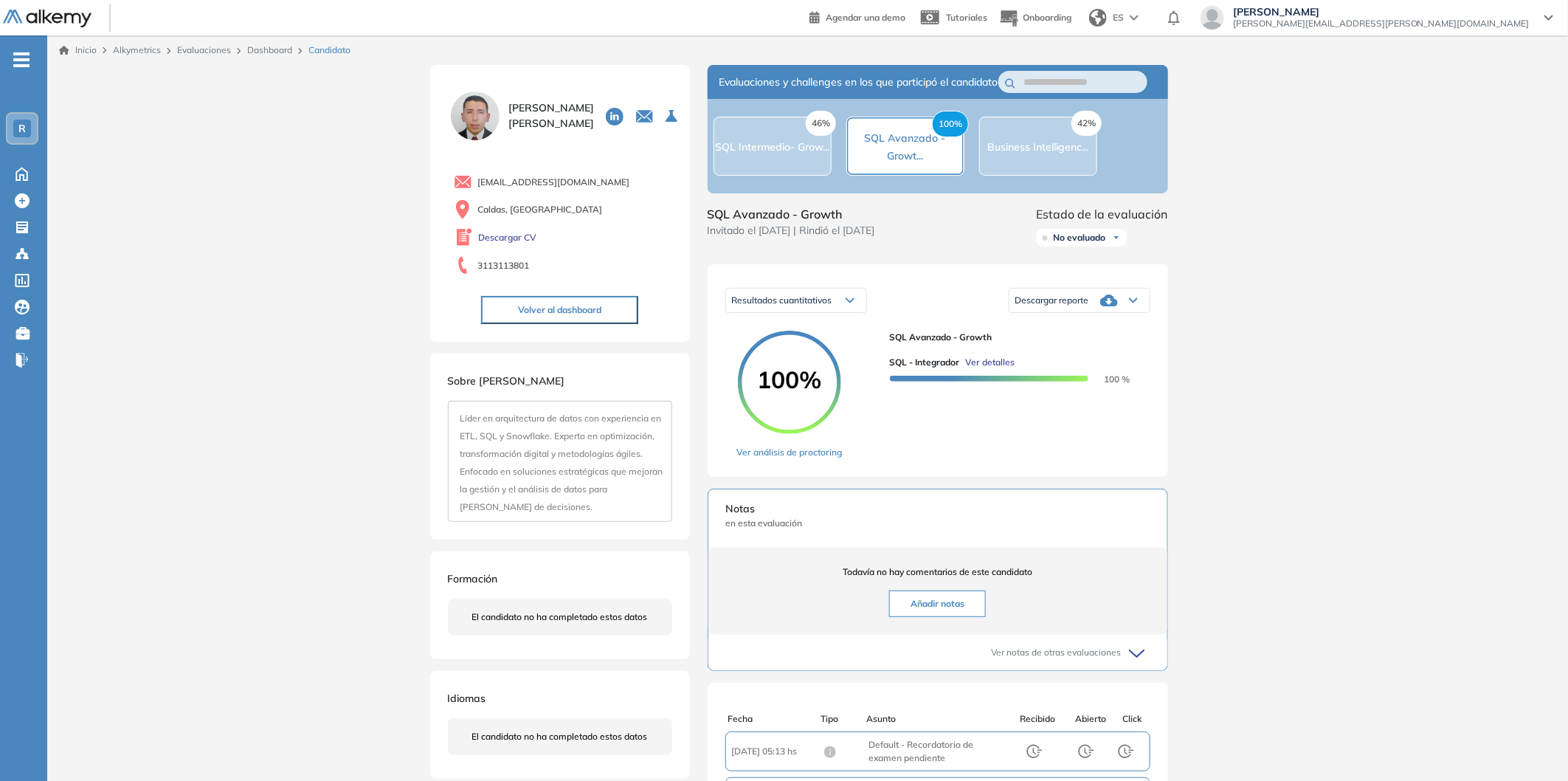
click at [262, 50] on link "Dashboard" at bounding box center [270, 50] width 45 height 11
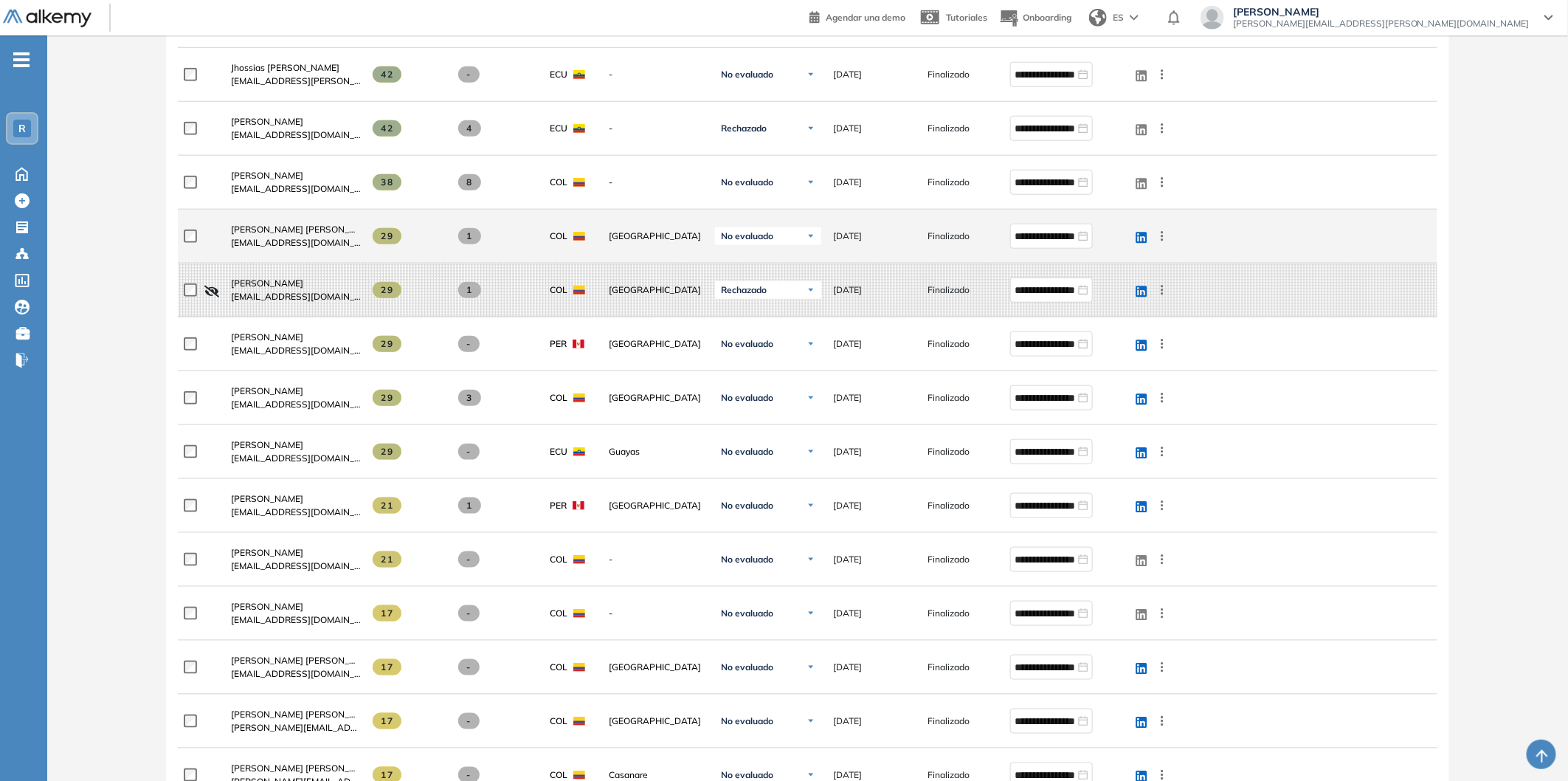
scroll to position [624, 0]
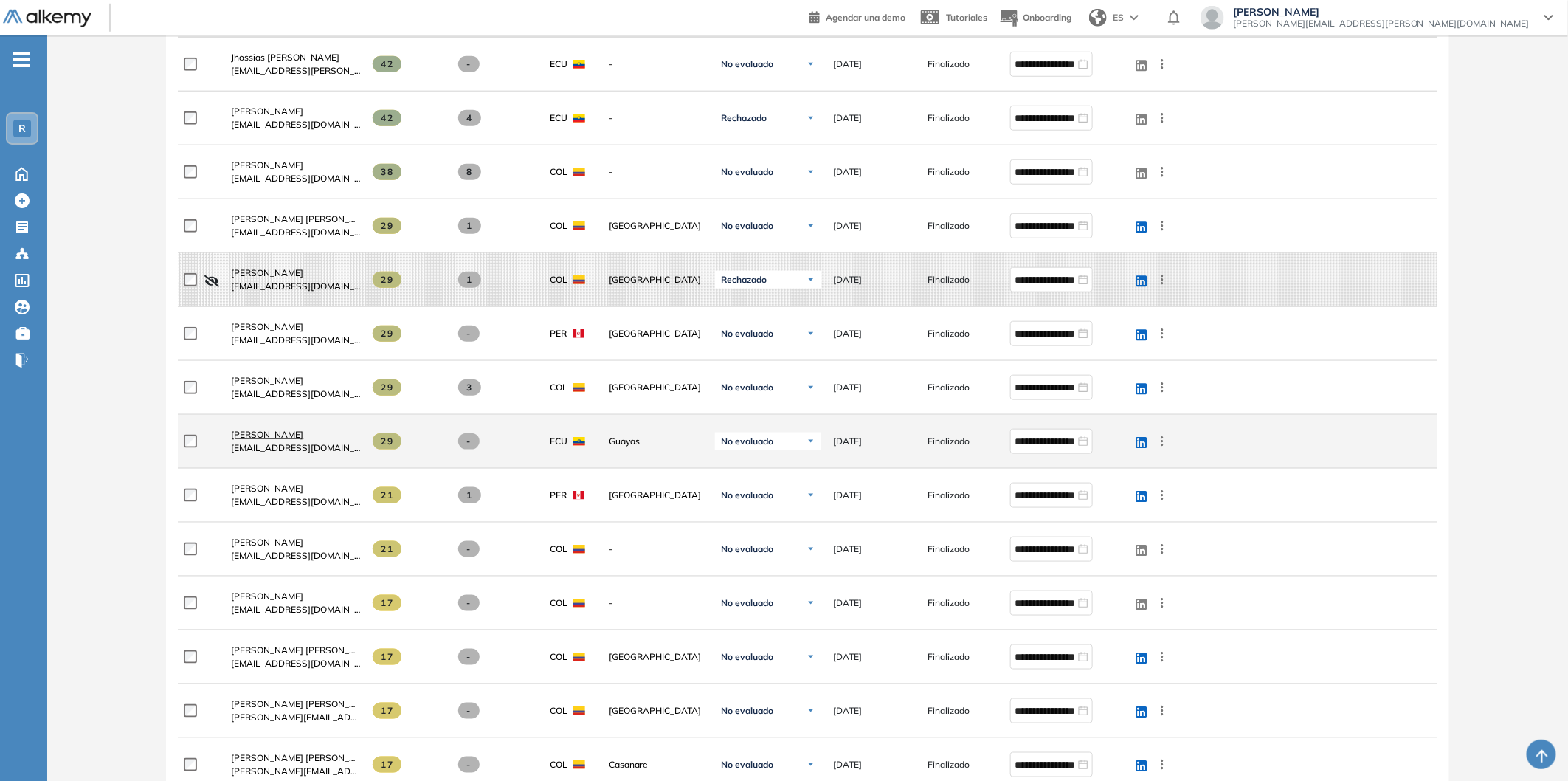
click at [279, 432] on span "[PERSON_NAME]" at bounding box center [267, 434] width 72 height 11
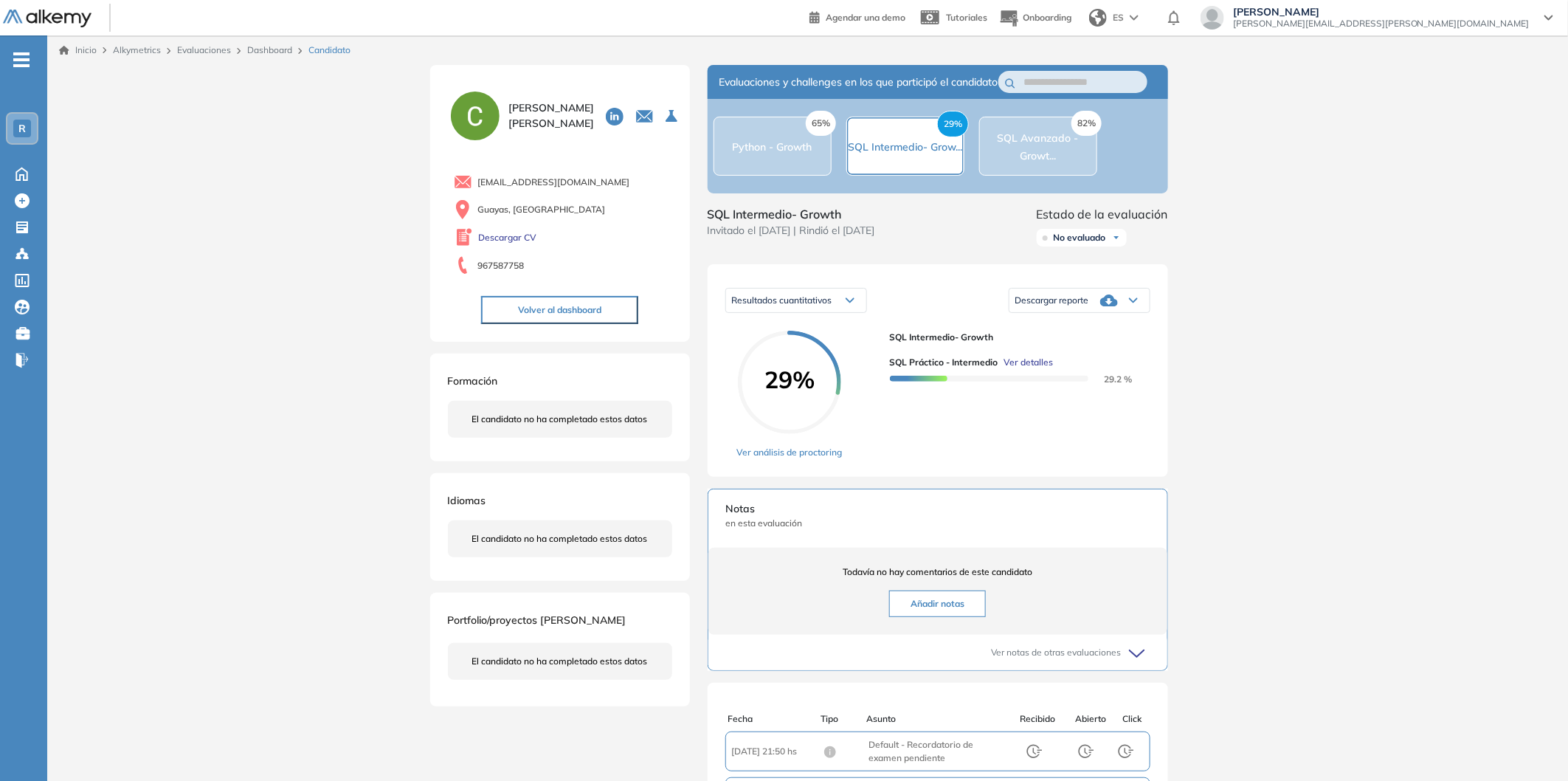
click at [1095, 154] on div "82% SQL Avanzado - Growt..." at bounding box center [1038, 146] width 117 height 36
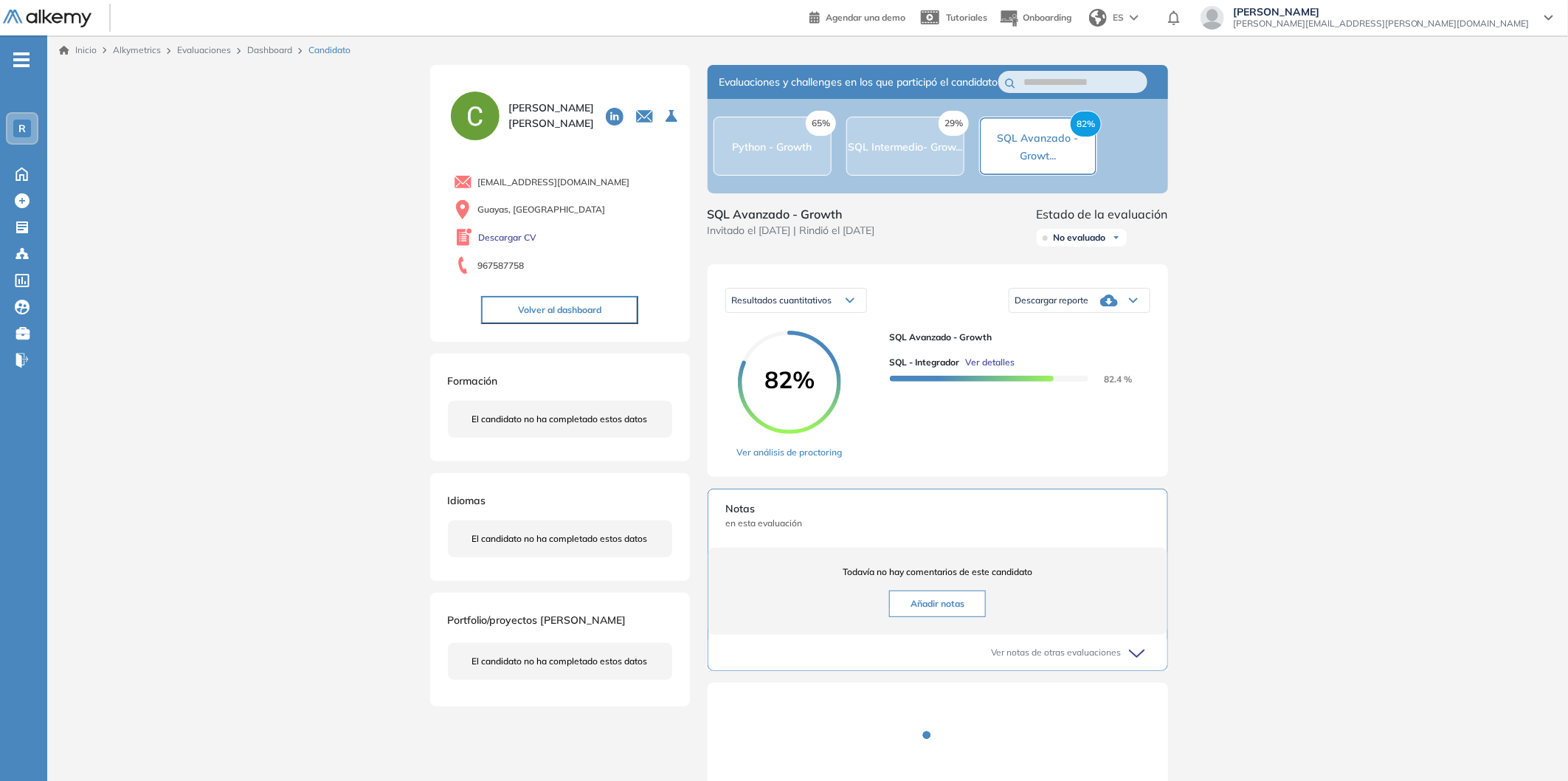
click at [1116, 305] on icon at bounding box center [1109, 300] width 18 height 18
click at [1096, 349] on li "Descargar informe completo" at bounding box center [1070, 342] width 109 height 15
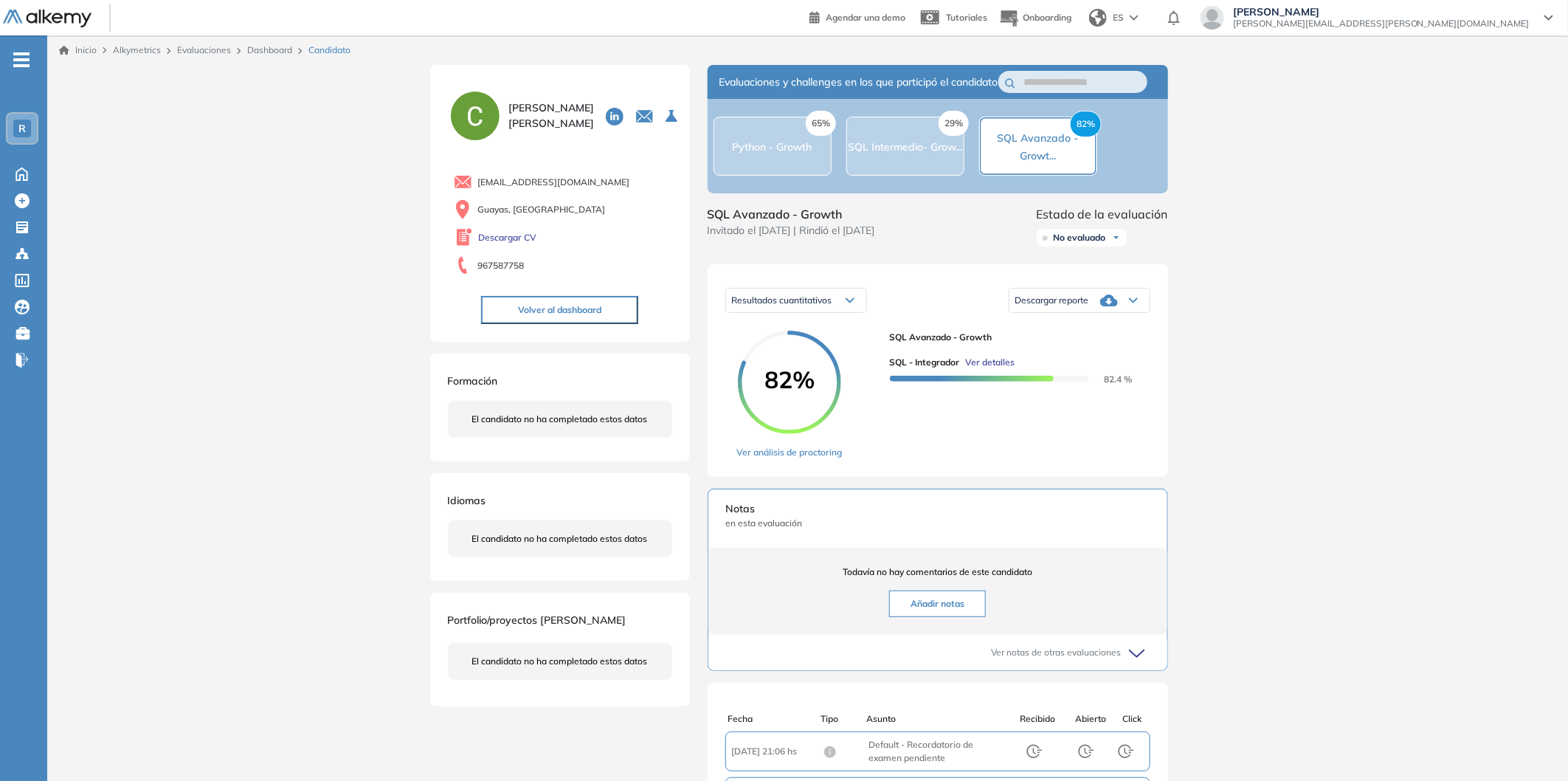
click at [1307, 367] on div "Inicio Alkymetrics Evaluaciones Dashboard Candidato Duración : 00:00:00 Cantida…" at bounding box center [808, 513] width 1521 height 956
click at [1048, 306] on span "Descargar reporte" at bounding box center [1052, 300] width 74 height 12
click at [1052, 349] on li "Descargar informe completo" at bounding box center [1070, 342] width 109 height 15
click at [893, 155] on div "29% SQL Intermedio- Grow..." at bounding box center [905, 146] width 114 height 18
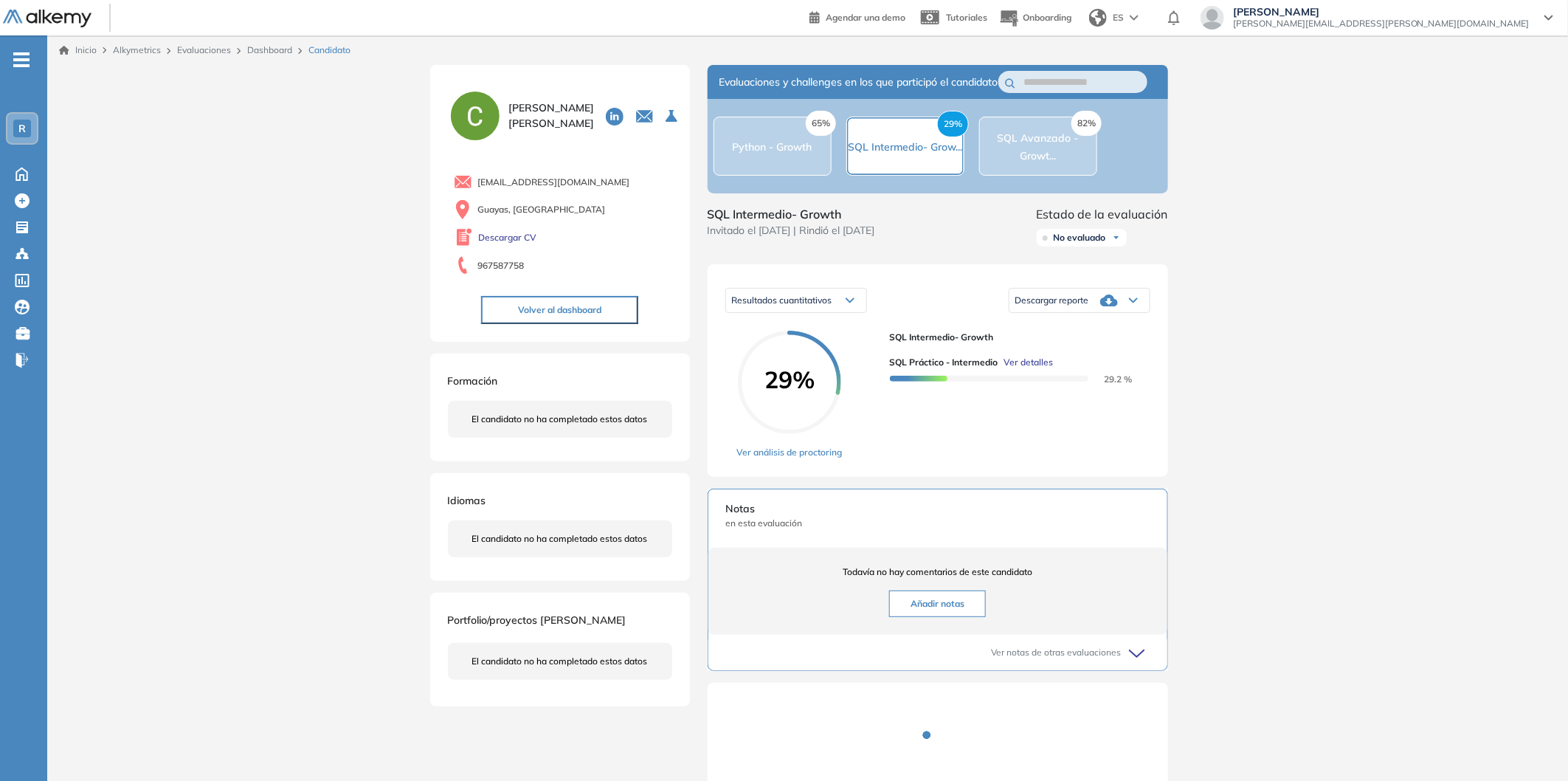
click at [1079, 306] on span "Descargar reporte" at bounding box center [1052, 300] width 74 height 12
click at [1087, 349] on li "Descargar informe completo" at bounding box center [1070, 342] width 109 height 15
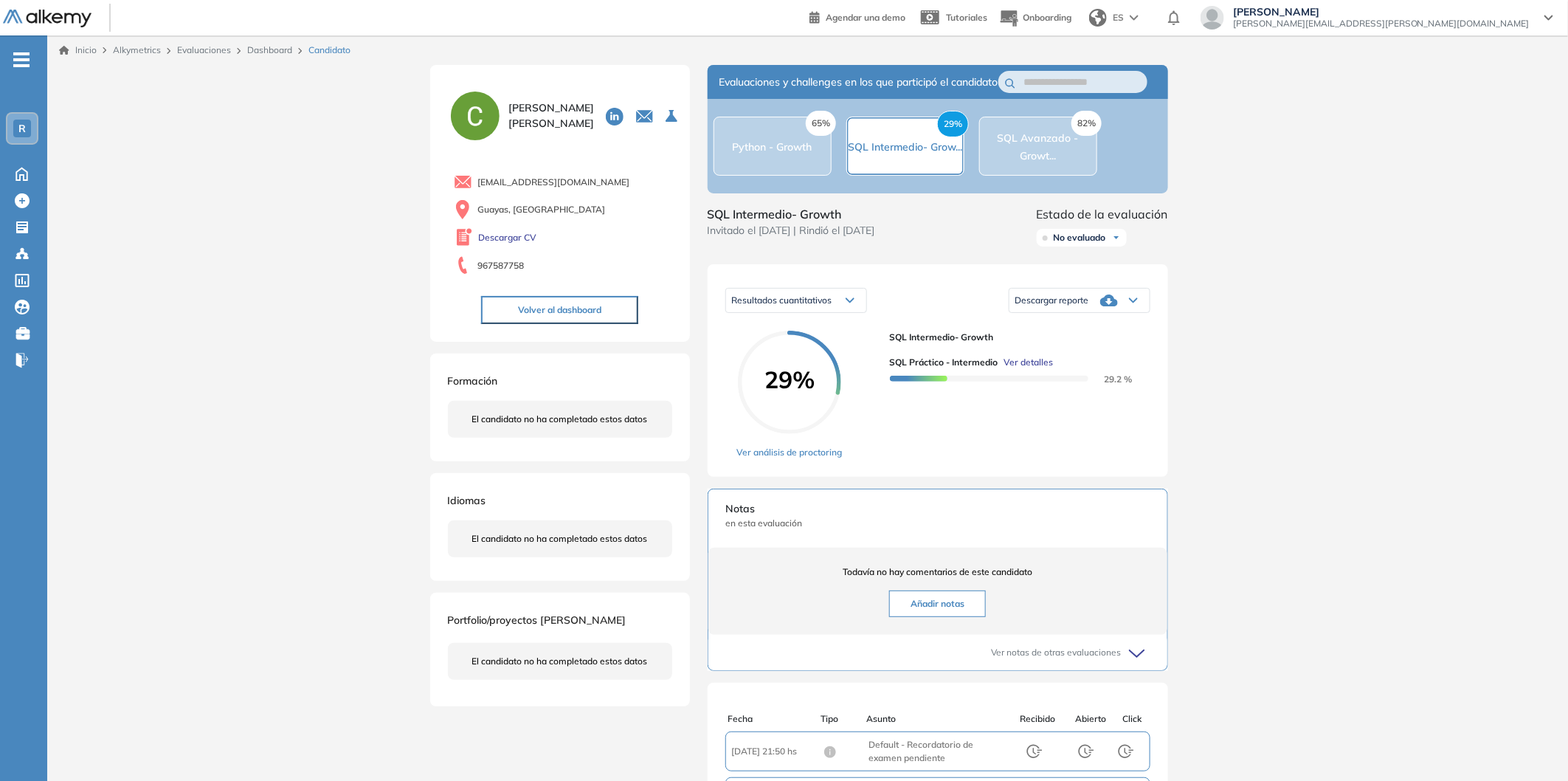
click at [603, 79] on div "Camilo Moreno Serrano 0 . SQL integrador 1 . Python - Growth 2 . SQL Avanzado -…" at bounding box center [560, 203] width 260 height 276
drag, startPoint x: 587, startPoint y: 181, endPoint x: 473, endPoint y: 179, distance: 114.0
click at [473, 179] on div "[EMAIL_ADDRESS][DOMAIN_NAME]" at bounding box center [563, 181] width 218 height 19
copy span "[EMAIL_ADDRESS][DOMAIN_NAME]"
click at [265, 51] on link "Dashboard" at bounding box center [270, 50] width 45 height 11
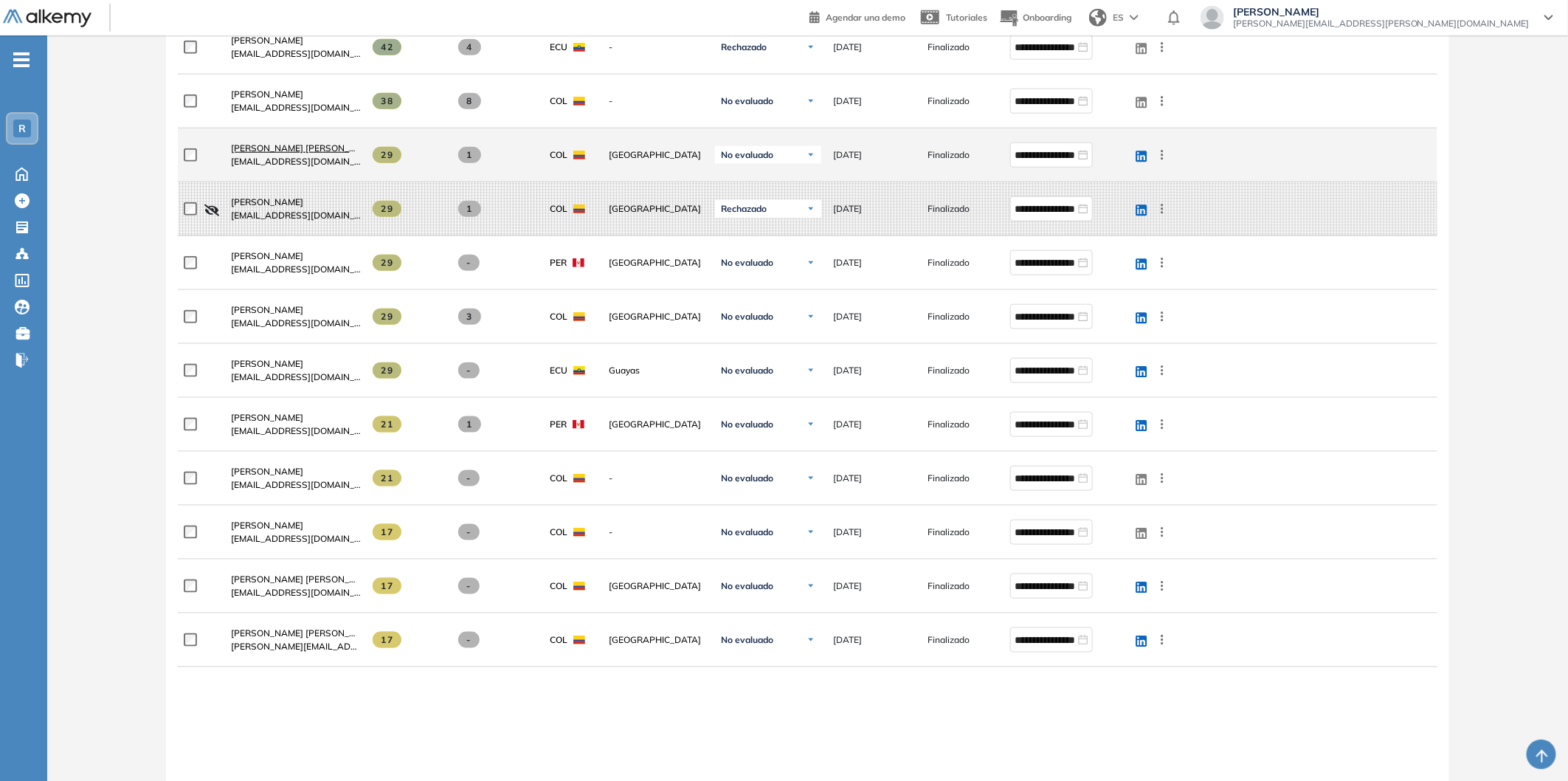
scroll to position [655, 0]
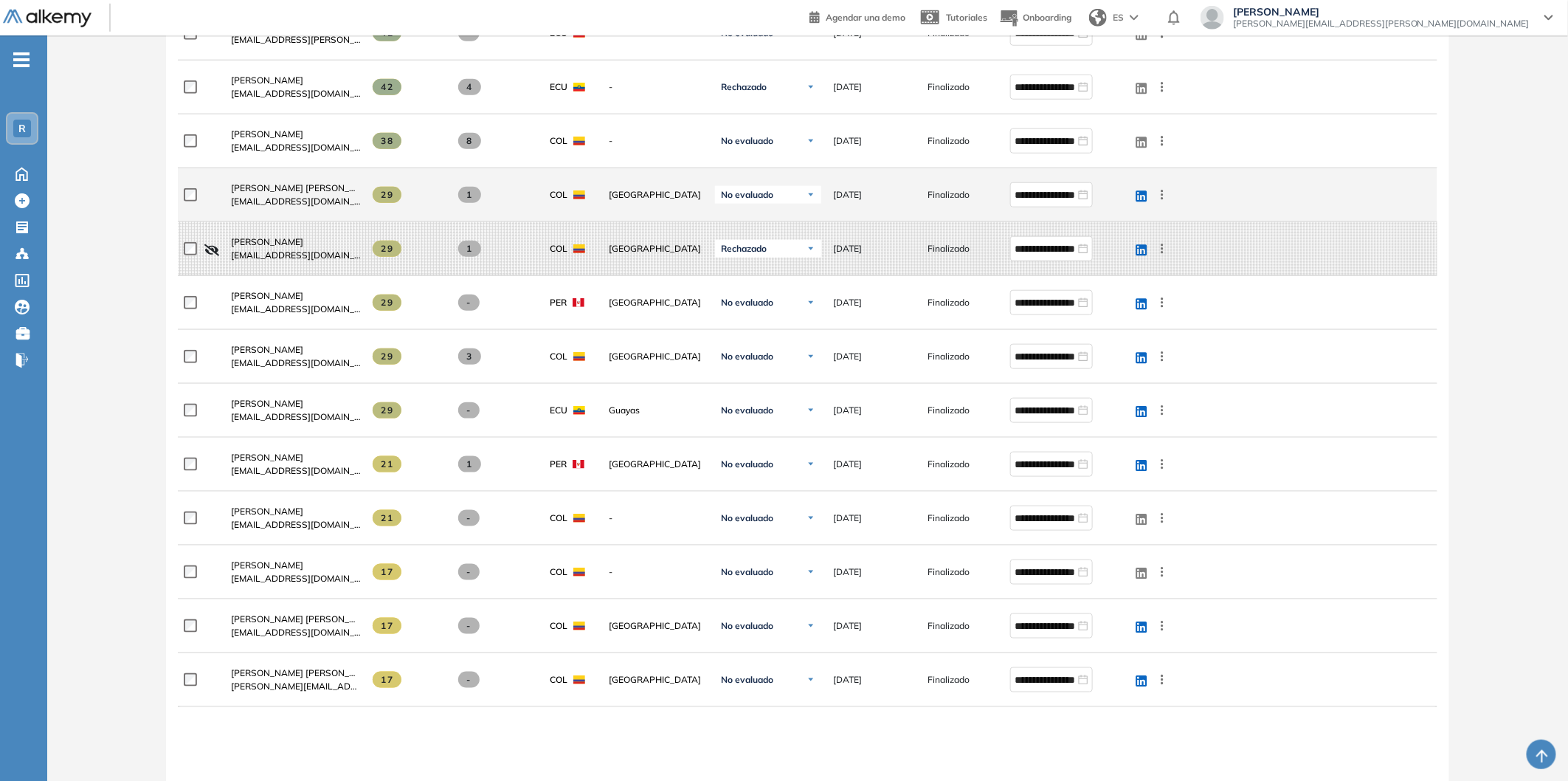
click at [273, 195] on span "[EMAIL_ADDRESS][DOMAIN_NAME]" at bounding box center [296, 201] width 130 height 13
click at [273, 187] on span "[PERSON_NAME] [PERSON_NAME]" at bounding box center [305, 187] width 147 height 11
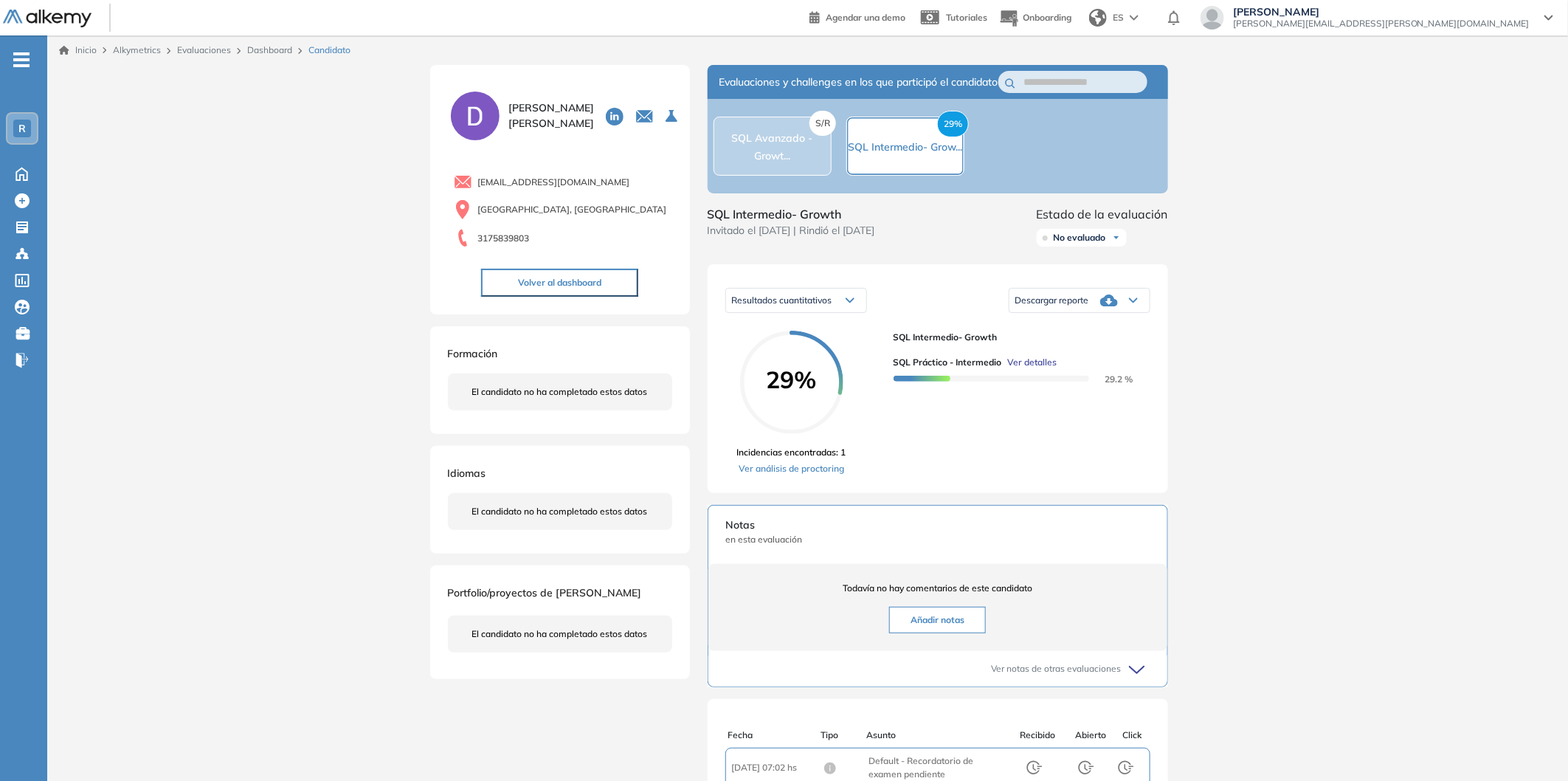
click at [280, 49] on link "Dashboard" at bounding box center [270, 50] width 45 height 11
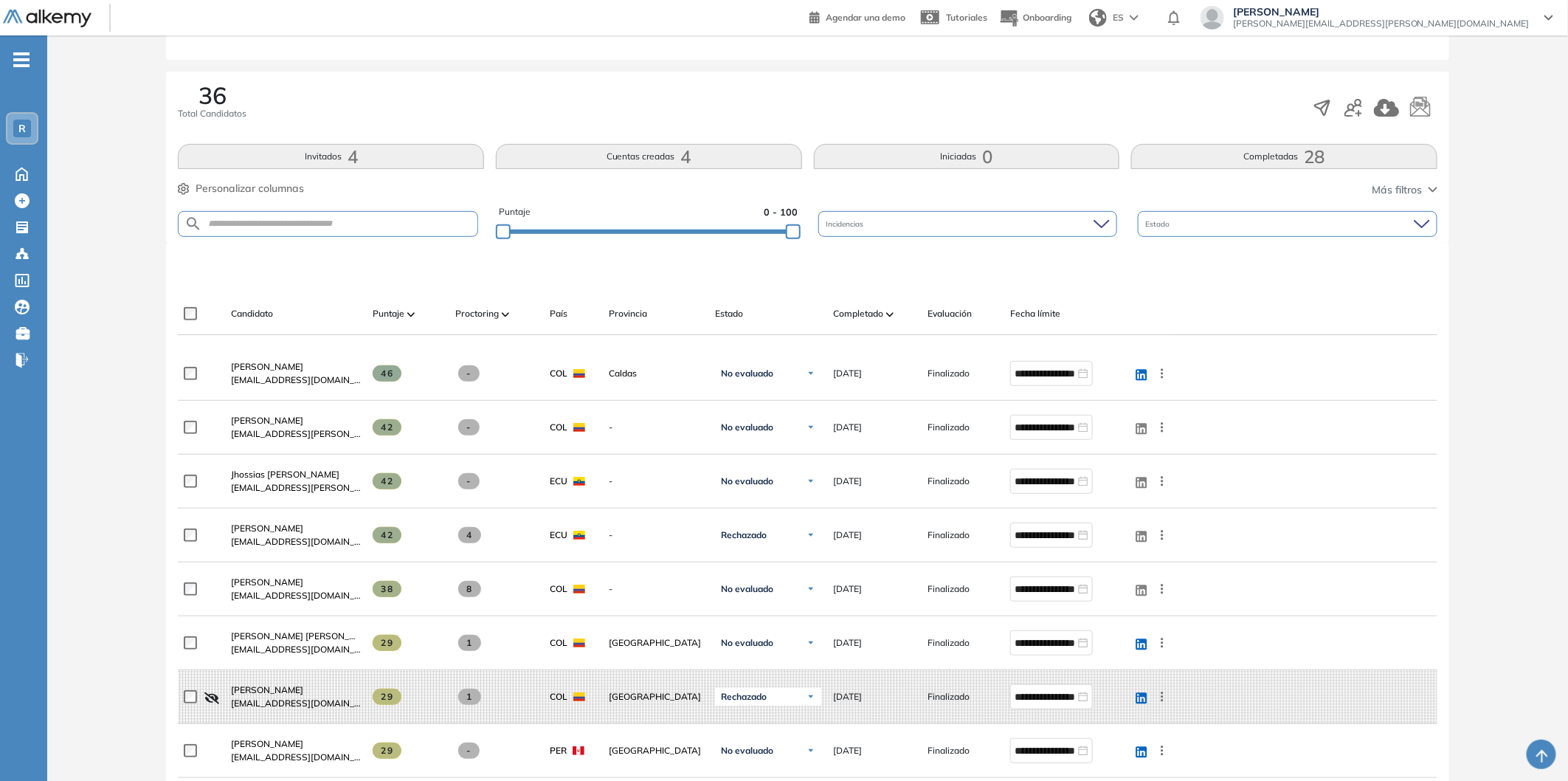
scroll to position [163, 0]
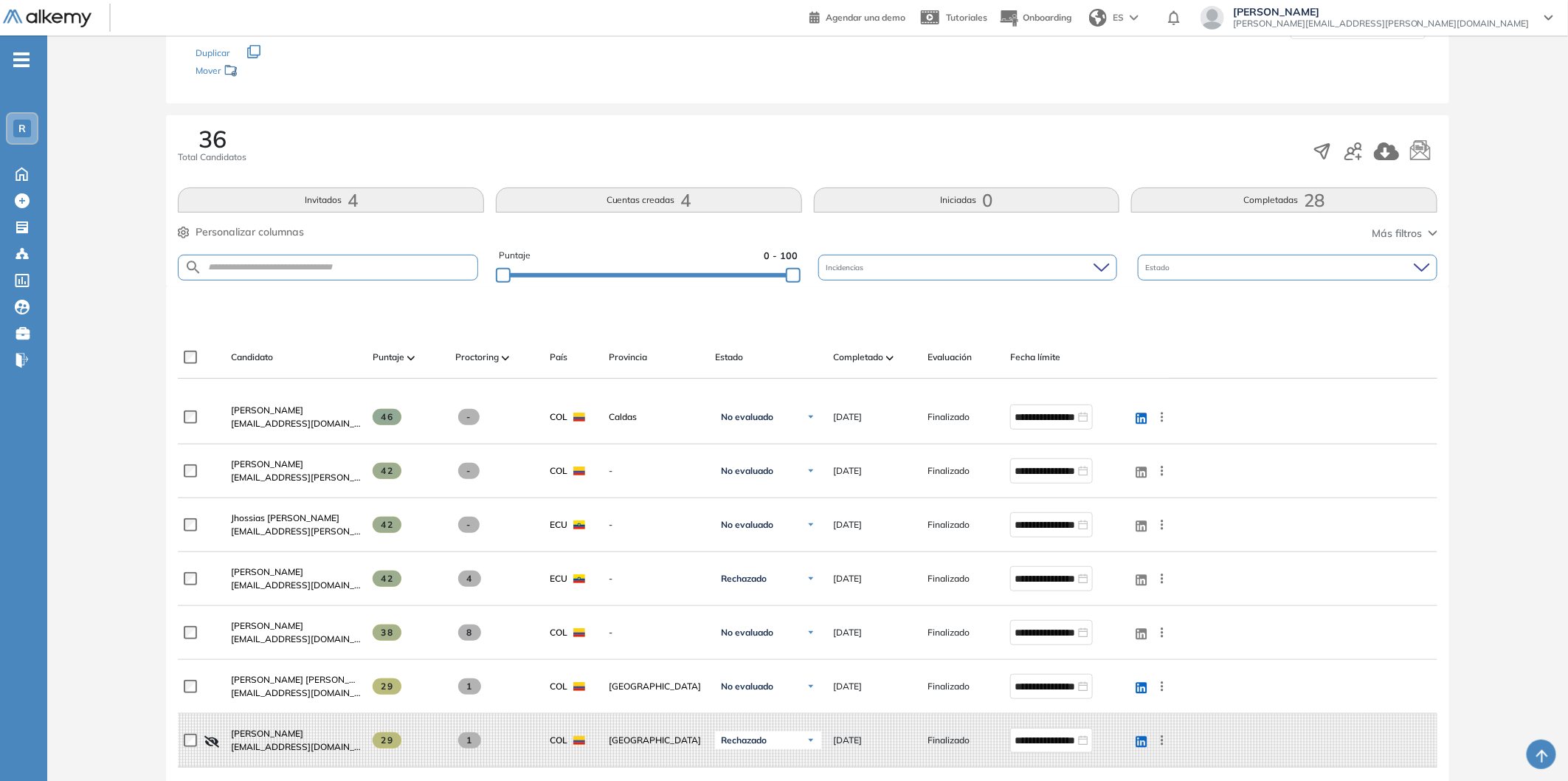
click at [890, 356] on img at bounding box center [890, 358] width 7 height 4
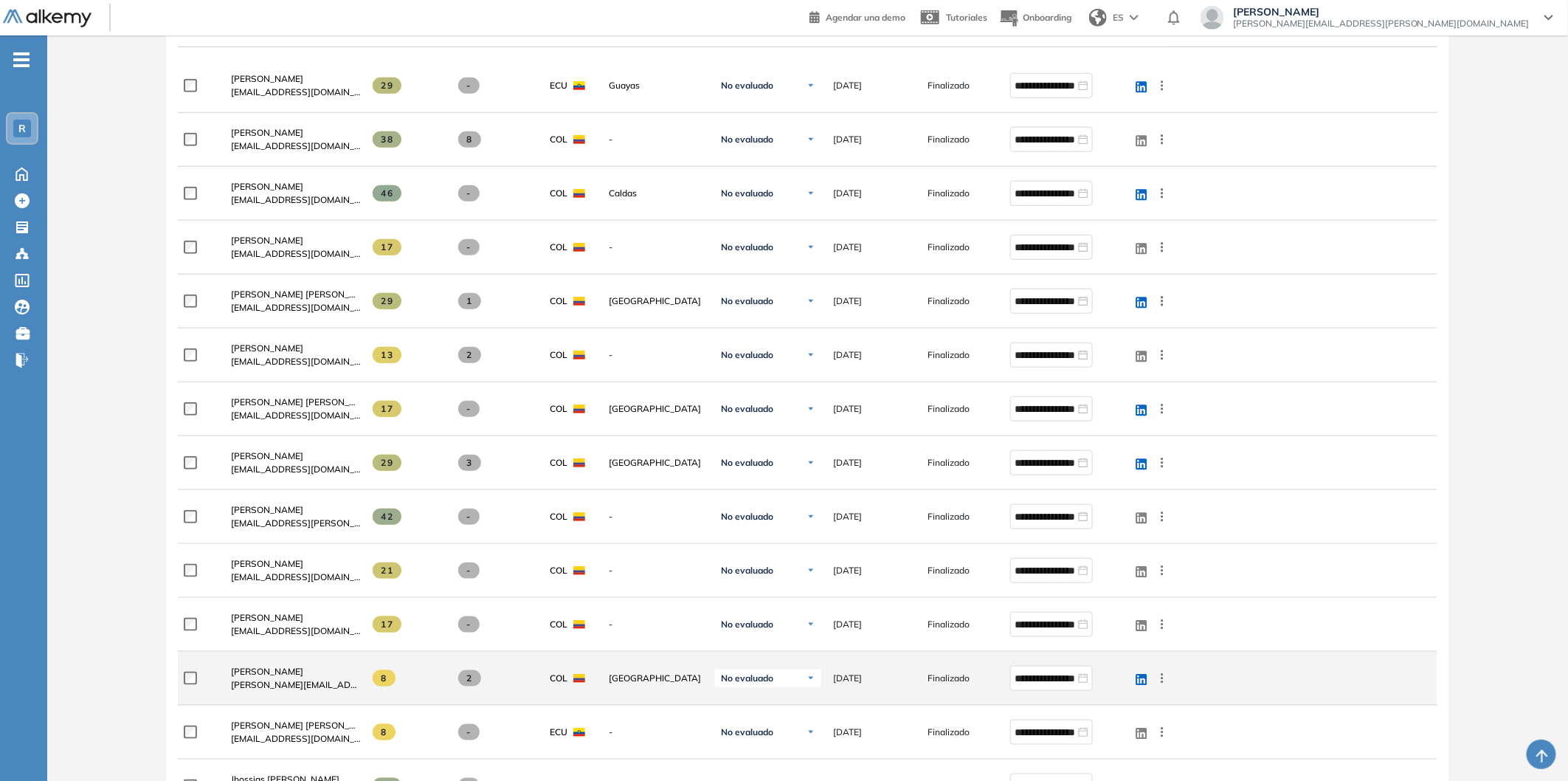
scroll to position [491, 0]
